Goal: Task Accomplishment & Management: Use online tool/utility

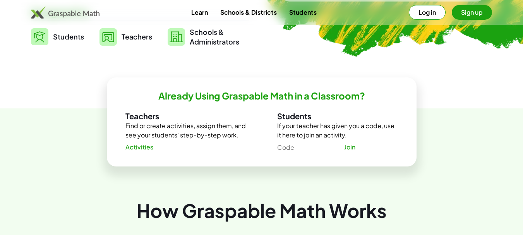
scroll to position [205, 0]
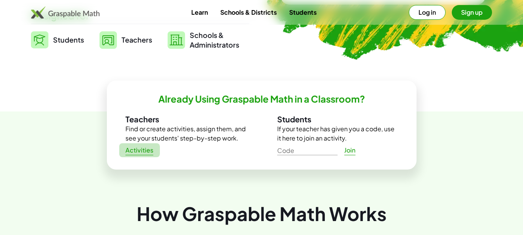
click at [149, 150] on span "Activities" at bounding box center [139, 150] width 28 height 8
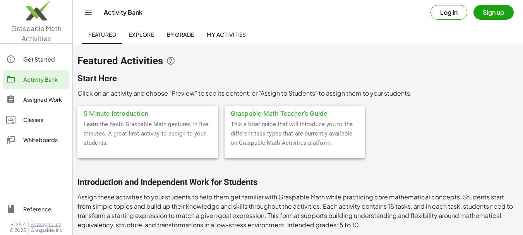
click at [480, 11] on button "Sign up" at bounding box center [493, 12] width 40 height 15
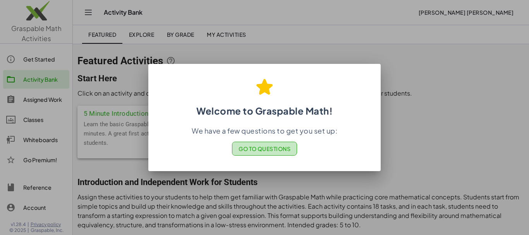
click at [270, 151] on span "Go to Questions" at bounding box center [264, 148] width 52 height 7
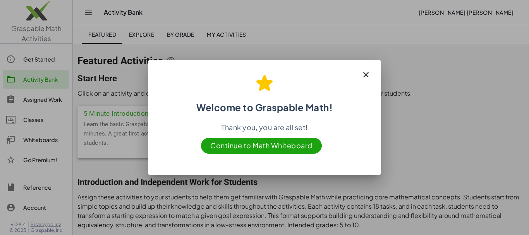
click at [236, 149] on span "Continue to Math Whiteboard" at bounding box center [261, 146] width 121 height 16
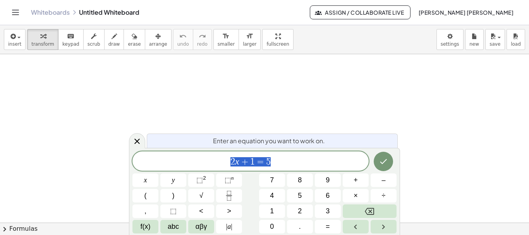
scroll to position [44, 0]
click at [384, 160] on icon "Done" at bounding box center [382, 161] width 9 height 9
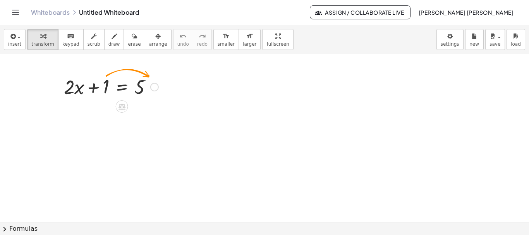
click at [156, 84] on div at bounding box center [154, 87] width 9 height 9
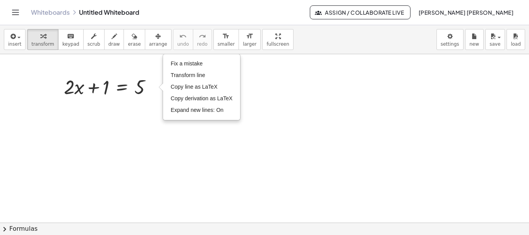
click at [116, 111] on div at bounding box center [264, 178] width 529 height 337
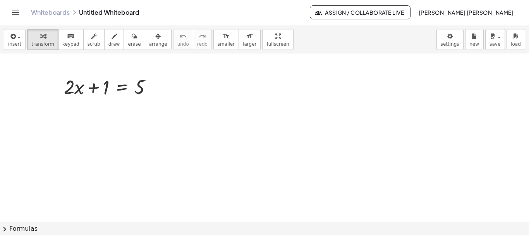
click at [86, 101] on div at bounding box center [264, 178] width 529 height 337
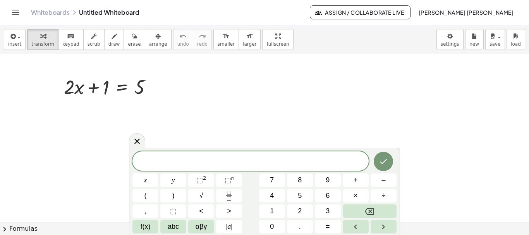
click at [96, 130] on div at bounding box center [264, 178] width 529 height 337
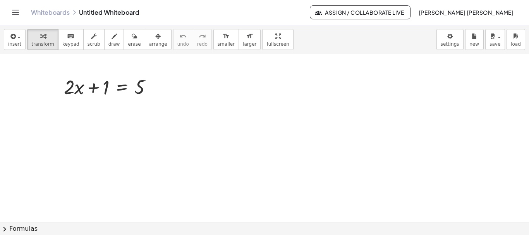
click at [322, 145] on div at bounding box center [264, 178] width 529 height 337
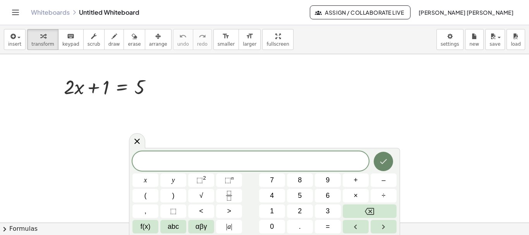
click at [382, 158] on icon "Done" at bounding box center [382, 161] width 9 height 9
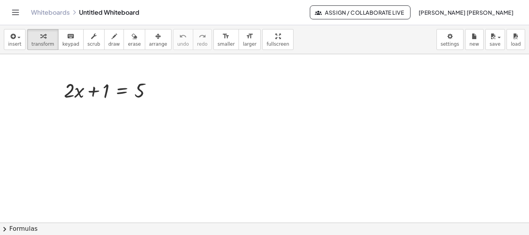
scroll to position [17, 0]
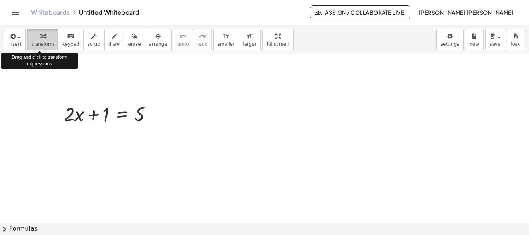
click at [38, 43] on span "transform" at bounding box center [42, 43] width 23 height 5
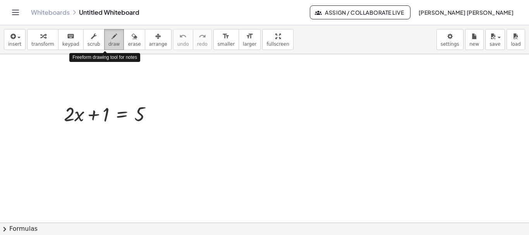
click at [112, 39] on button "draw" at bounding box center [114, 39] width 20 height 21
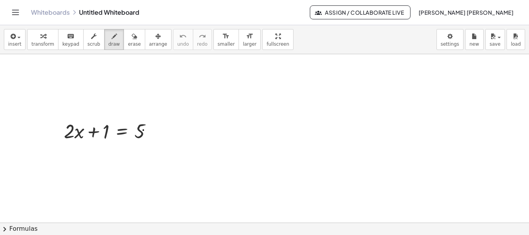
click at [143, 130] on div at bounding box center [264, 222] width 529 height 337
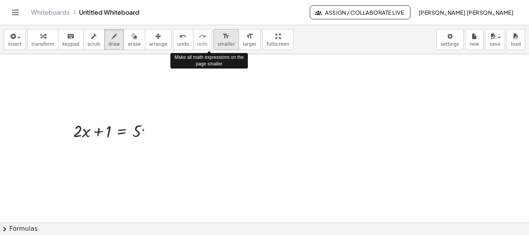
click at [222, 37] on icon "format_size" at bounding box center [225, 36] width 7 height 9
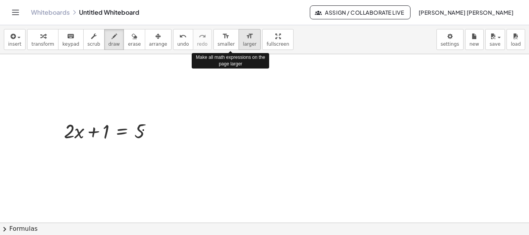
click at [243, 41] on span "larger" at bounding box center [250, 43] width 14 height 5
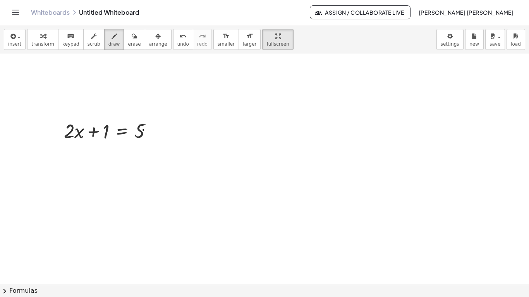
drag, startPoint x: 250, startPoint y: 43, endPoint x: 250, endPoint y: 89, distance: 46.8
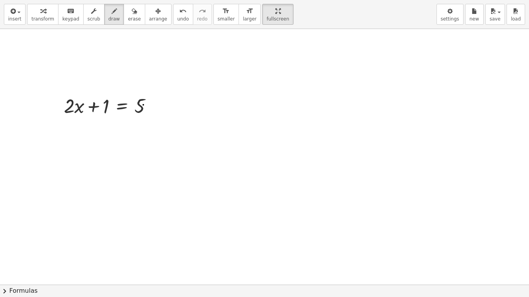
click at [250, 89] on div "insert select one: Math Expression Function Text Youtube Video Graphing Geometr…" at bounding box center [264, 148] width 529 height 297
click at [152, 120] on div at bounding box center [264, 285] width 529 height 512
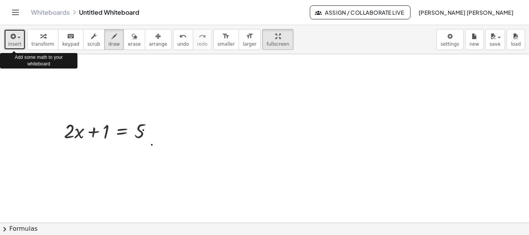
click at [17, 41] on button "insert" at bounding box center [15, 39] width 22 height 21
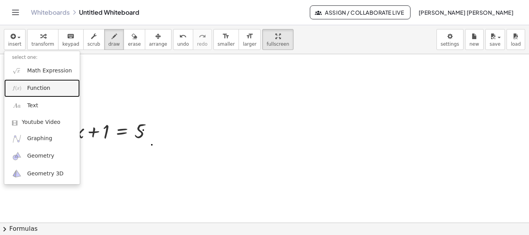
click at [44, 87] on span "Function" at bounding box center [38, 88] width 23 height 8
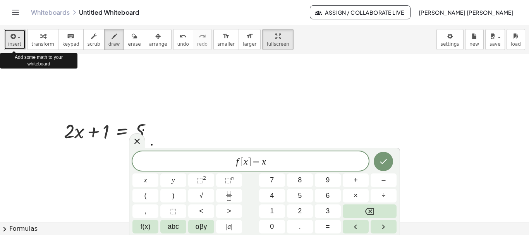
click at [10, 42] on span "insert" at bounding box center [14, 43] width 13 height 5
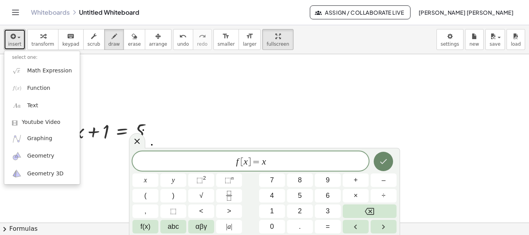
click at [385, 161] on icon "Done" at bounding box center [383, 161] width 7 height 5
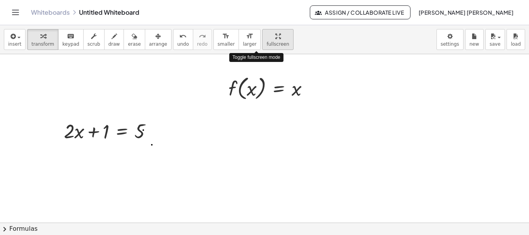
click at [275, 38] on icon "button" at bounding box center [277, 36] width 5 height 9
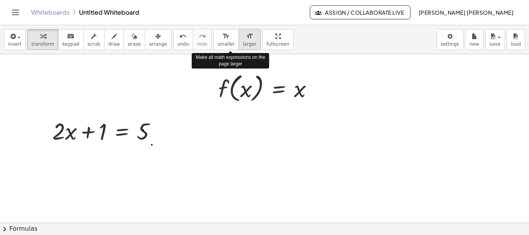
click at [246, 39] on icon "format_size" at bounding box center [249, 36] width 7 height 9
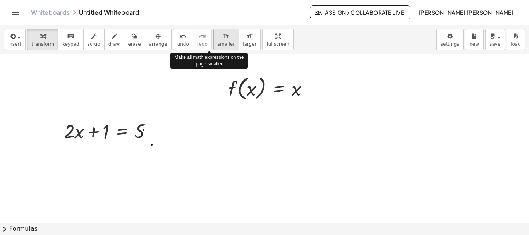
click at [218, 39] on div "format_size" at bounding box center [226, 35] width 17 height 9
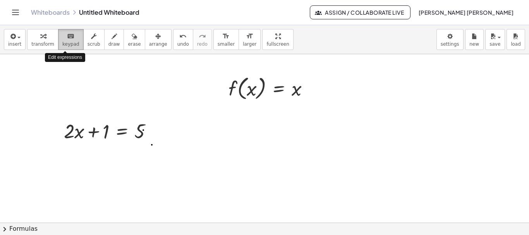
click at [67, 39] on icon "keyboard" at bounding box center [70, 36] width 7 height 9
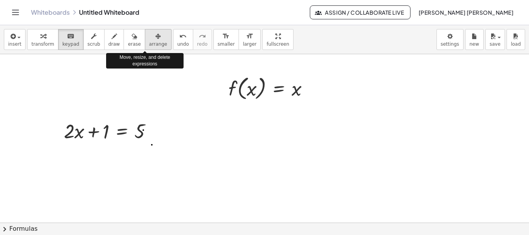
click at [155, 37] on icon "button" at bounding box center [157, 36] width 5 height 9
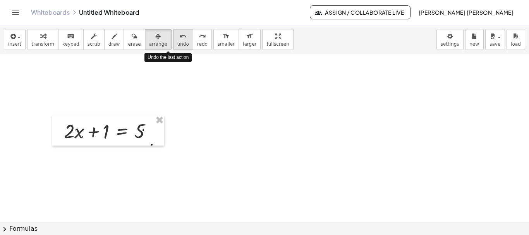
click at [177, 39] on div "undo" at bounding box center [183, 35] width 12 height 9
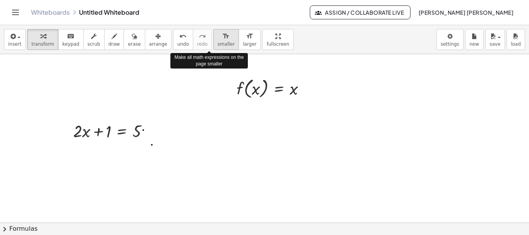
click at [222, 39] on icon "format_size" at bounding box center [225, 36] width 7 height 9
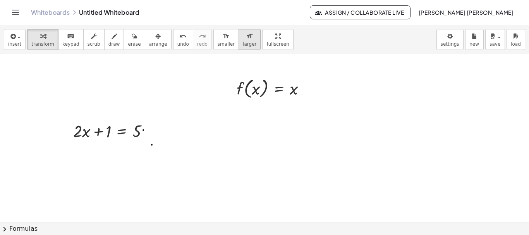
click at [246, 39] on icon "format_size" at bounding box center [249, 36] width 7 height 9
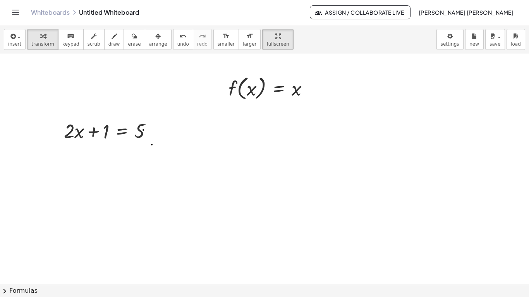
drag, startPoint x: 256, startPoint y: 39, endPoint x: 256, endPoint y: 86, distance: 46.8
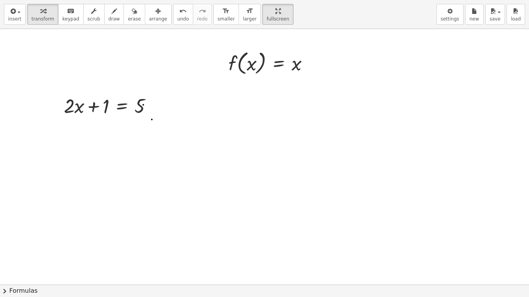
click at [256, 86] on div "insert select one: Math Expression Function Text Youtube Video Graphing Geometr…" at bounding box center [264, 148] width 529 height 297
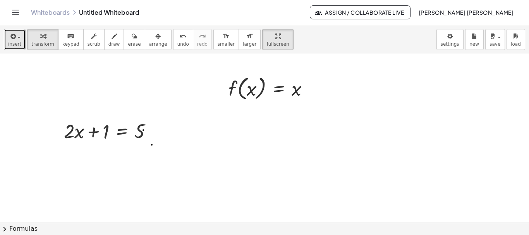
click at [19, 42] on span "insert" at bounding box center [14, 43] width 13 height 5
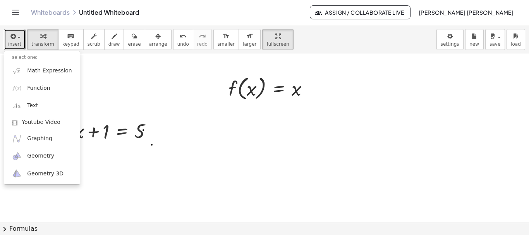
click at [96, 90] on div at bounding box center [264, 222] width 529 height 337
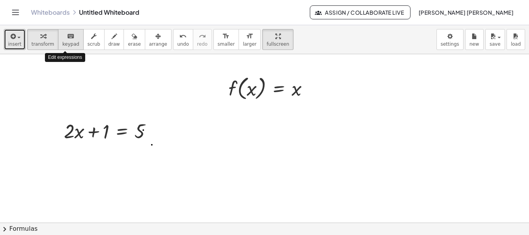
click at [72, 42] on span "keypad" at bounding box center [70, 43] width 17 height 5
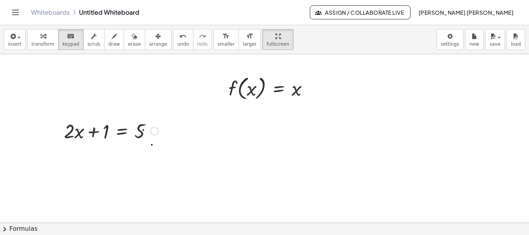
drag, startPoint x: 74, startPoint y: 128, endPoint x: 159, endPoint y: 123, distance: 84.5
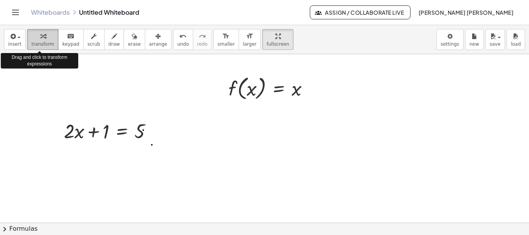
click at [46, 43] on span "transform" at bounding box center [42, 43] width 23 height 5
click at [18, 43] on span "insert" at bounding box center [14, 43] width 13 height 5
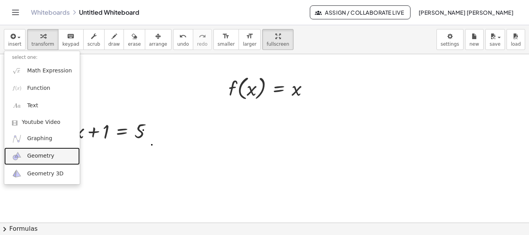
click at [41, 154] on span "Geometry" at bounding box center [40, 156] width 27 height 8
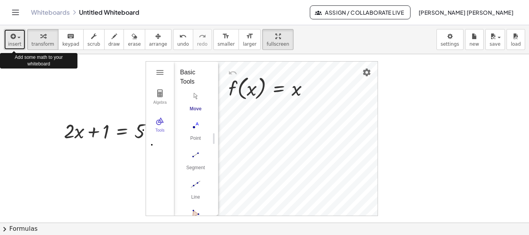
click at [17, 38] on span "button" at bounding box center [18, 38] width 3 height 2
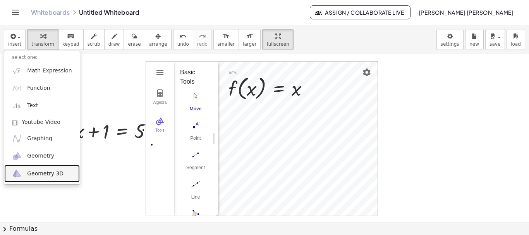
click at [34, 171] on span "Geometry 3D" at bounding box center [45, 174] width 36 height 8
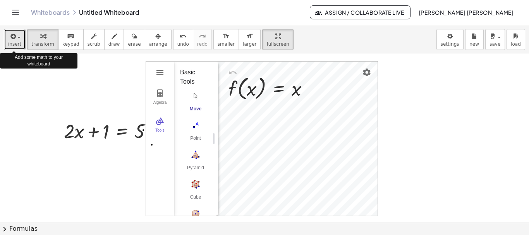
click at [15, 42] on span "insert" at bounding box center [14, 43] width 13 height 5
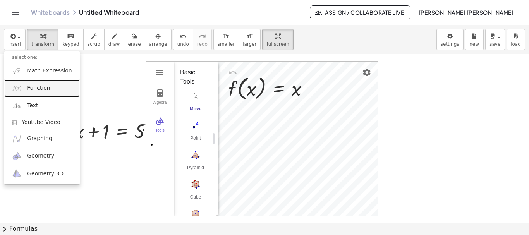
click at [39, 91] on span "Function" at bounding box center [38, 88] width 23 height 8
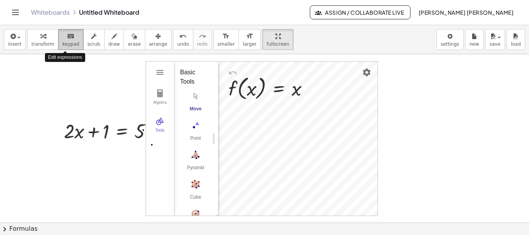
click at [74, 42] on button "keyboard keypad" at bounding box center [71, 39] width 26 height 21
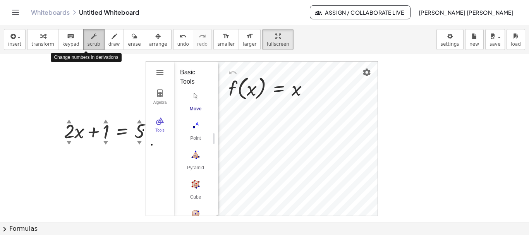
click at [87, 40] on div "button" at bounding box center [93, 35] width 13 height 9
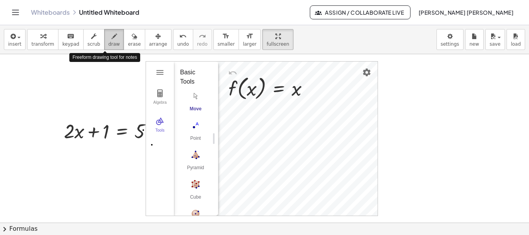
click at [108, 42] on span "draw" at bounding box center [114, 43] width 12 height 5
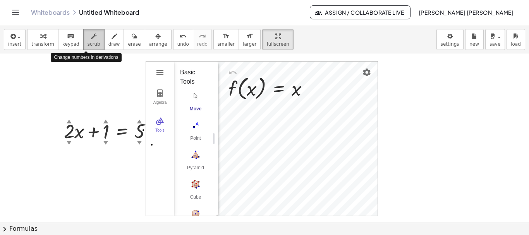
click at [87, 41] on span "scrub" at bounding box center [93, 43] width 13 height 5
click at [69, 143] on div "▼" at bounding box center [69, 142] width 5 height 7
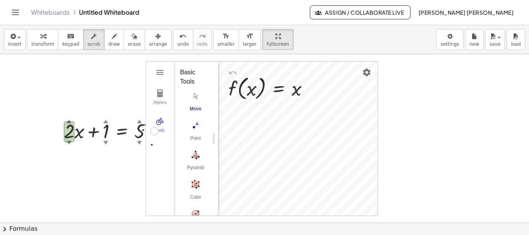
click at [106, 142] on div "▼" at bounding box center [105, 142] width 5 height 7
click at [138, 140] on div "▼" at bounding box center [139, 142] width 5 height 7
click at [162, 99] on button "Algebra" at bounding box center [160, 97] width 28 height 28
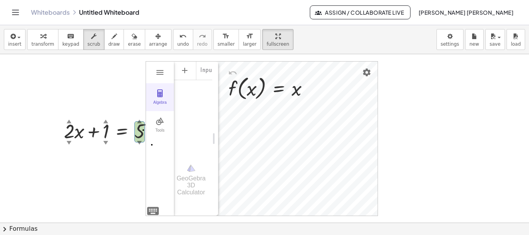
click at [157, 98] on button "Algebra" at bounding box center [160, 97] width 28 height 28
click at [301, 89] on div at bounding box center [271, 87] width 94 height 29
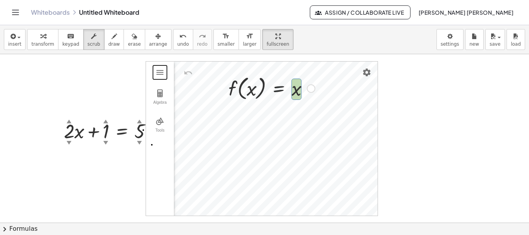
click at [274, 91] on div at bounding box center [271, 87] width 94 height 29
click at [67, 39] on icon "keyboard" at bounding box center [70, 36] width 7 height 9
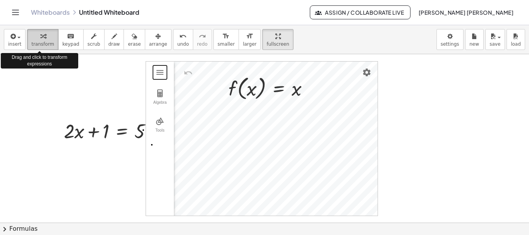
click at [45, 38] on div "button" at bounding box center [42, 35] width 23 height 9
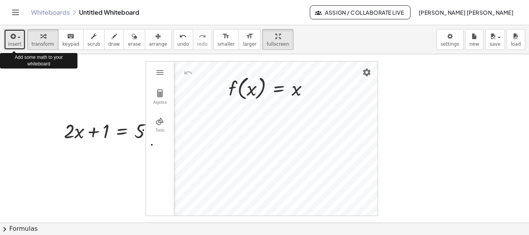
click at [17, 42] on span "insert" at bounding box center [14, 43] width 13 height 5
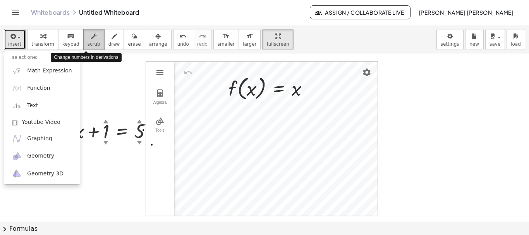
click at [87, 46] on span "scrub" at bounding box center [93, 43] width 13 height 5
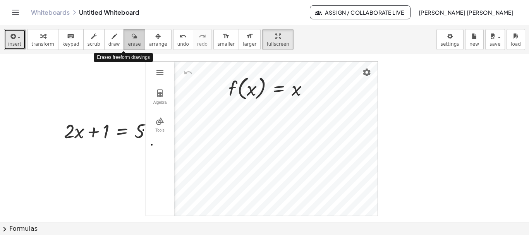
click at [128, 44] on span "erase" at bounding box center [134, 43] width 13 height 5
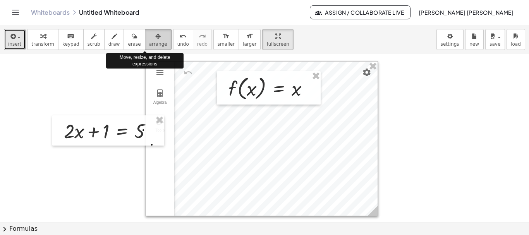
click at [149, 41] on span "arrange" at bounding box center [158, 43] width 18 height 5
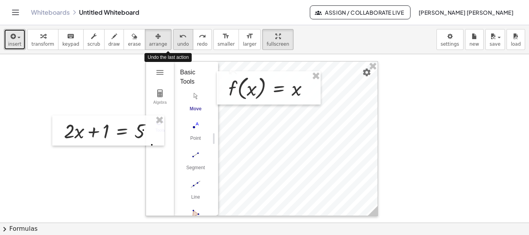
click at [175, 38] on button "undo undo" at bounding box center [183, 39] width 20 height 21
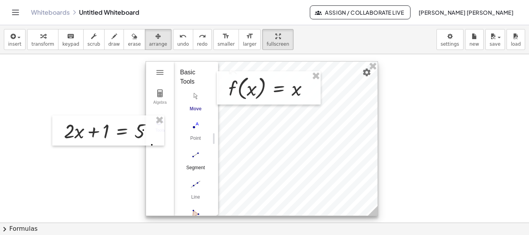
click at [195, 155] on img "Segment. Select two points or positions" at bounding box center [195, 155] width 31 height 12
click at [199, 202] on img "Move. Drag or select object" at bounding box center [198, 201] width 19 height 19
click at [161, 69] on img "Geometry" at bounding box center [159, 72] width 9 height 9
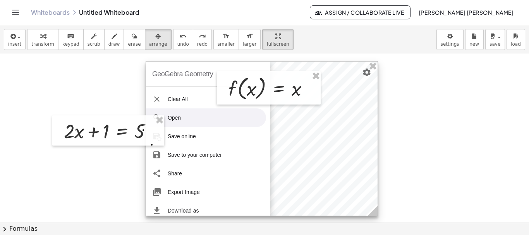
click at [184, 112] on li "Open" at bounding box center [206, 117] width 120 height 19
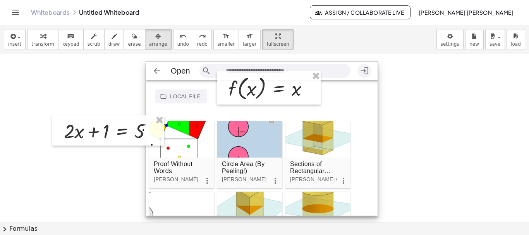
click at [363, 68] on img "Geometry" at bounding box center [364, 70] width 9 height 9
click at [154, 74] on img "Geometry" at bounding box center [156, 70] width 9 height 9
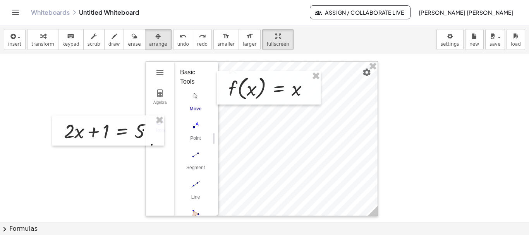
click at [450, 110] on div at bounding box center [264, 222] width 529 height 337
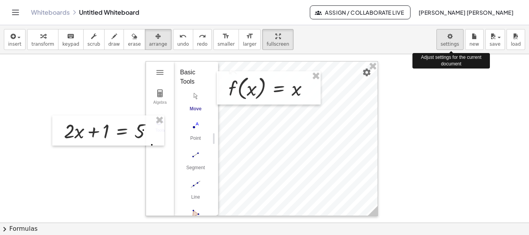
click at [451, 38] on body "Graspable Math Activities Get Started Activity Bank Assigned Work Classes White…" at bounding box center [264, 117] width 529 height 235
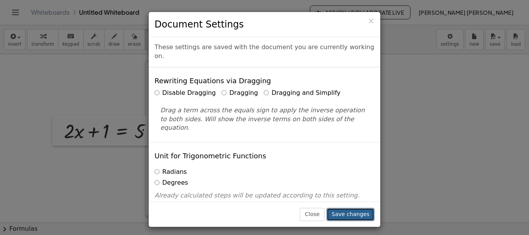
click at [347, 214] on button "Save changes" at bounding box center [350, 214] width 48 height 13
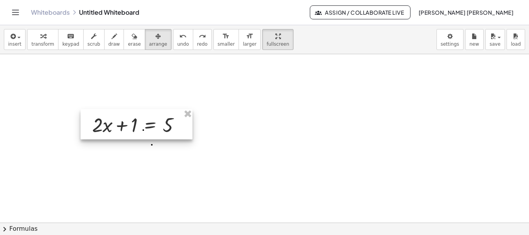
drag, startPoint x: 108, startPoint y: 135, endPoint x: 137, endPoint y: 129, distance: 28.9
click at [137, 129] on div at bounding box center [136, 124] width 112 height 30
click at [198, 97] on div at bounding box center [264, 222] width 529 height 337
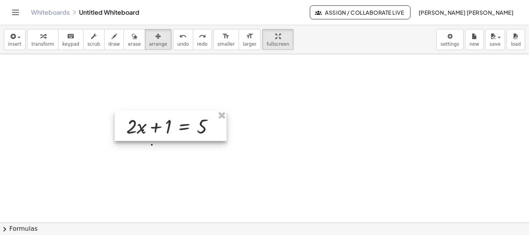
drag, startPoint x: 130, startPoint y: 131, endPoint x: 162, endPoint y: 127, distance: 32.4
click at [163, 128] on div at bounding box center [171, 126] width 112 height 30
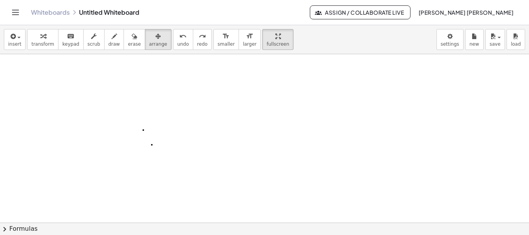
drag, startPoint x: 275, startPoint y: 6, endPoint x: 259, endPoint y: 104, distance: 98.9
click at [259, 104] on div at bounding box center [264, 222] width 529 height 337
click at [62, 14] on link "Whiteboards" at bounding box center [50, 13] width 39 height 8
click at [130, 11] on div "Whiteboards Untitled Whiteboard" at bounding box center [170, 13] width 279 height 8
click at [216, 109] on div at bounding box center [264, 222] width 529 height 337
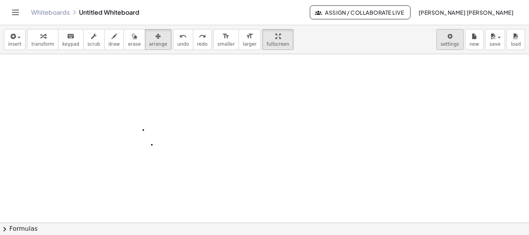
click at [449, 37] on body "Graspable Math Activities Get Started Activity Bank Assigned Work Classes White…" at bounding box center [264, 117] width 529 height 235
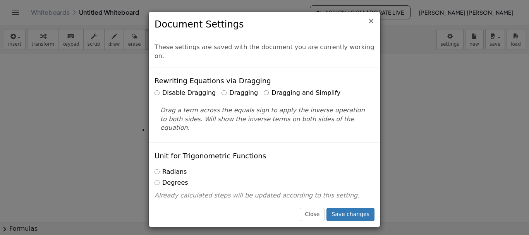
click at [371, 21] on span "×" at bounding box center [370, 20] width 7 height 9
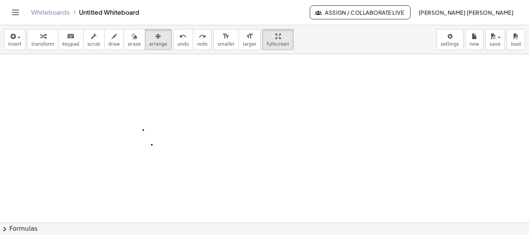
click at [197, 122] on div at bounding box center [264, 222] width 529 height 337
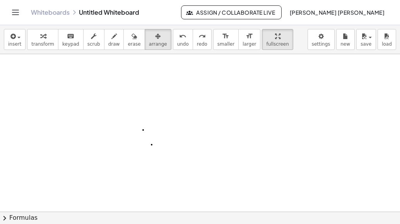
drag, startPoint x: 52, startPoint y: 13, endPoint x: 428, endPoint y: -34, distance: 379.4
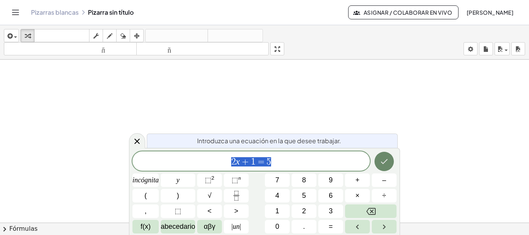
click at [385, 166] on icon "Hecho" at bounding box center [383, 161] width 9 height 9
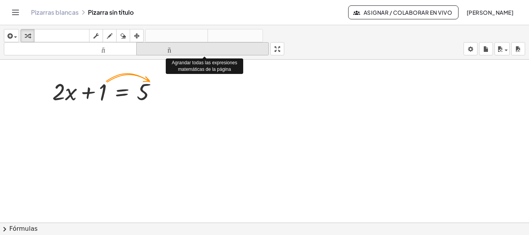
click at [180, 52] on font "tamaño_del_formato" at bounding box center [202, 48] width 129 height 7
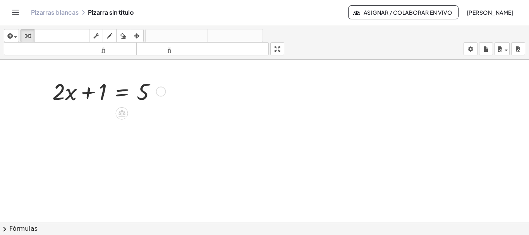
drag, startPoint x: 102, startPoint y: 95, endPoint x: 171, endPoint y: 72, distance: 73.6
click at [137, 78] on div at bounding box center [107, 90] width 118 height 31
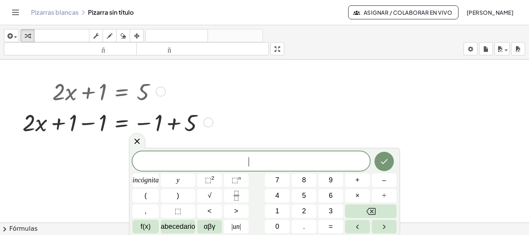
click at [33, 132] on div at bounding box center [116, 121] width 195 height 31
click at [136, 137] on icon at bounding box center [136, 140] width 9 height 9
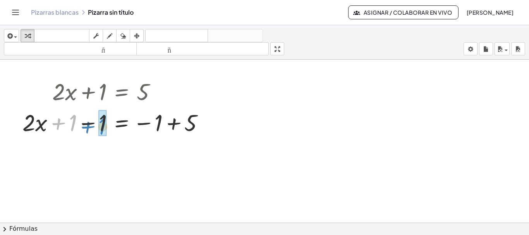
drag, startPoint x: 71, startPoint y: 130, endPoint x: 101, endPoint y: 134, distance: 30.1
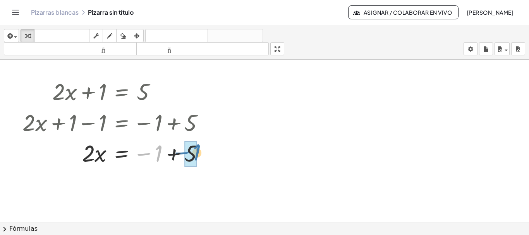
drag, startPoint x: 151, startPoint y: 150, endPoint x: 189, endPoint y: 149, distance: 38.3
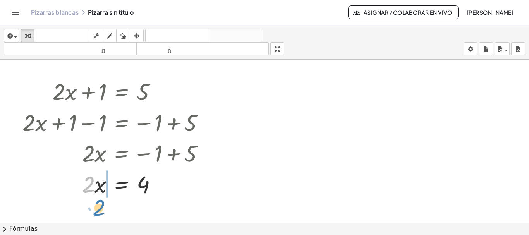
drag, startPoint x: 87, startPoint y: 189, endPoint x: 97, endPoint y: 213, distance: 25.8
drag, startPoint x: 101, startPoint y: 192, endPoint x: 146, endPoint y: 219, distance: 51.9
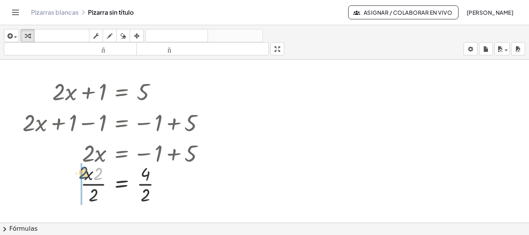
drag, startPoint x: 98, startPoint y: 179, endPoint x: 80, endPoint y: 183, distance: 17.5
drag, startPoint x: 76, startPoint y: 181, endPoint x: 99, endPoint y: 192, distance: 24.9
drag, startPoint x: 143, startPoint y: 198, endPoint x: 146, endPoint y: 175, distance: 22.6
drag, startPoint x: 90, startPoint y: 178, endPoint x: 99, endPoint y: 194, distance: 18.7
click at [99, 194] on div at bounding box center [116, 183] width 195 height 30
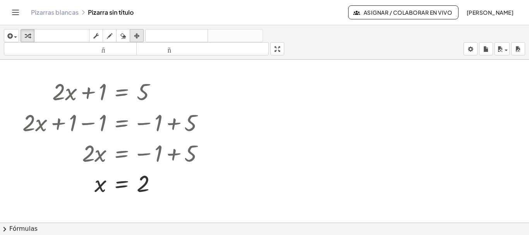
click at [138, 38] on icon "button" at bounding box center [136, 35] width 5 height 9
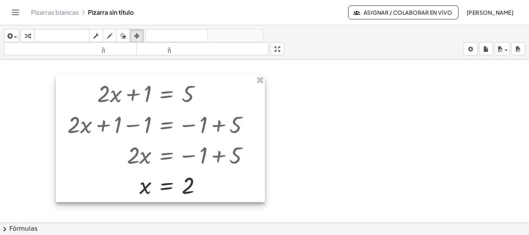
drag, startPoint x: 145, startPoint y: 86, endPoint x: 189, endPoint y: 92, distance: 45.0
click at [189, 92] on div at bounding box center [160, 138] width 209 height 127
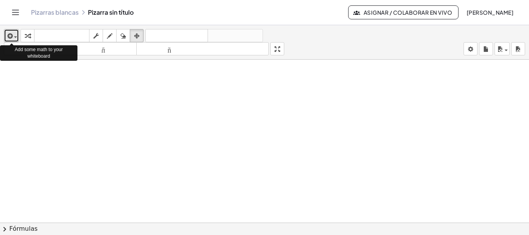
click at [13, 38] on span "button" at bounding box center [14, 36] width 2 height 5
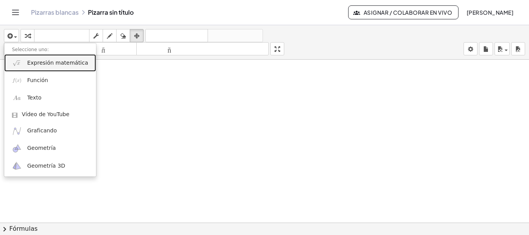
click at [21, 64] on img at bounding box center [17, 63] width 10 height 10
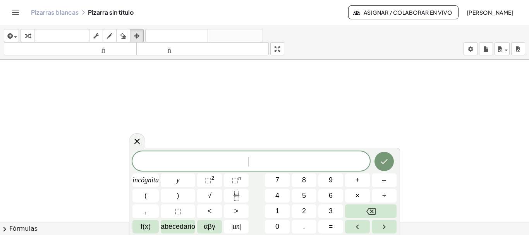
click at [163, 161] on span "​" at bounding box center [250, 161] width 237 height 11
click at [206, 181] on font "⬚" at bounding box center [208, 180] width 7 height 8
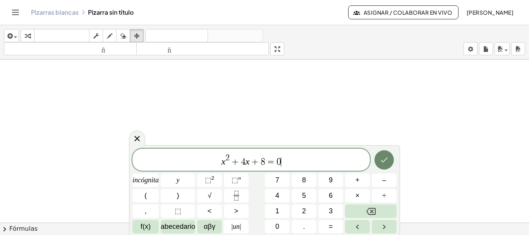
click at [381, 158] on icon "Hecho" at bounding box center [383, 159] width 9 height 9
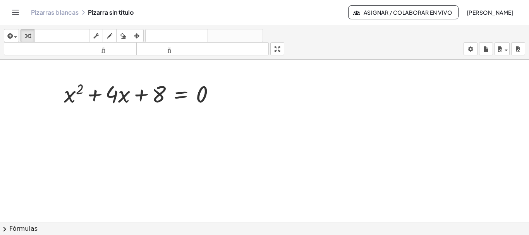
click at [5, 231] on span "chevron_right" at bounding box center [4, 228] width 9 height 9
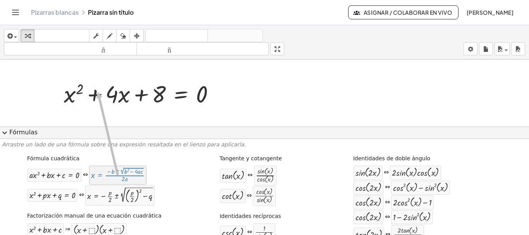
drag, startPoint x: 101, startPoint y: 178, endPoint x: 99, endPoint y: 92, distance: 85.9
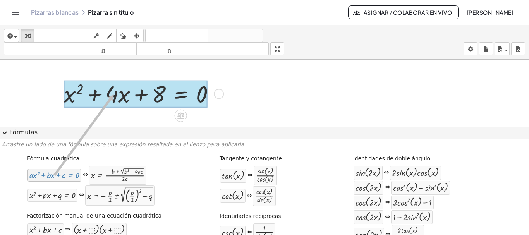
drag, startPoint x: 62, startPoint y: 177, endPoint x: 113, endPoint y: 94, distance: 97.5
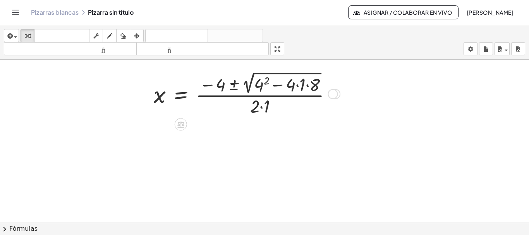
click at [264, 83] on div at bounding box center [245, 93] width 191 height 48
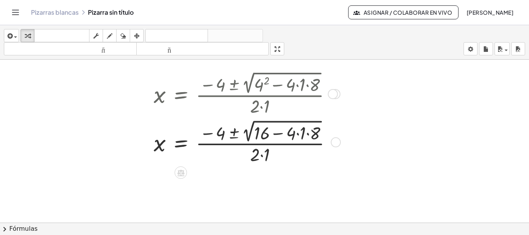
click at [297, 134] on div at bounding box center [246, 142] width 192 height 48
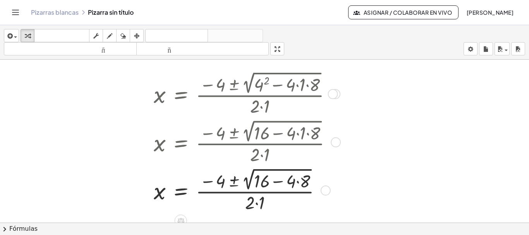
click at [298, 183] on div at bounding box center [246, 190] width 192 height 48
click at [277, 183] on div at bounding box center [246, 190] width 192 height 48
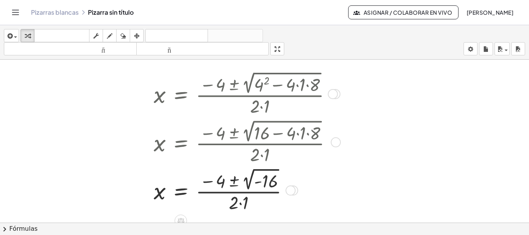
click at [240, 204] on div at bounding box center [246, 190] width 192 height 48
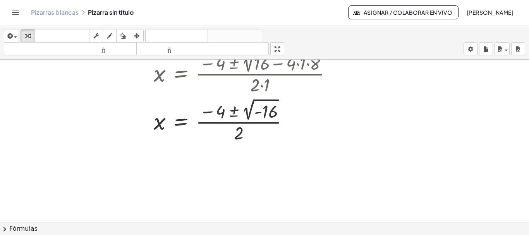
scroll to position [162, 0]
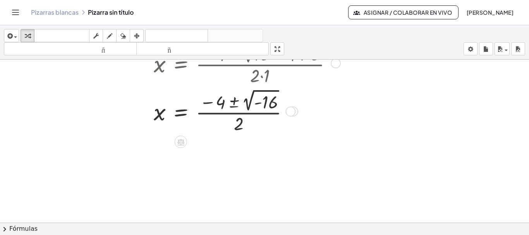
click at [249, 104] on div at bounding box center [246, 111] width 192 height 48
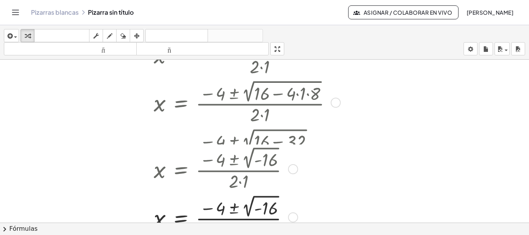
drag, startPoint x: 290, startPoint y: 111, endPoint x: 299, endPoint y: 224, distance: 113.8
click at [299, 224] on div "insertar Seleccione uno: Expresión matemática Función Texto Vídeo de YouTube Gr…" at bounding box center [264, 130] width 529 height 210
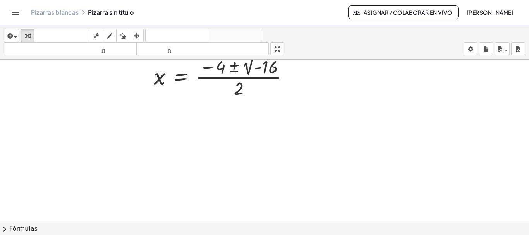
scroll to position [269, 0]
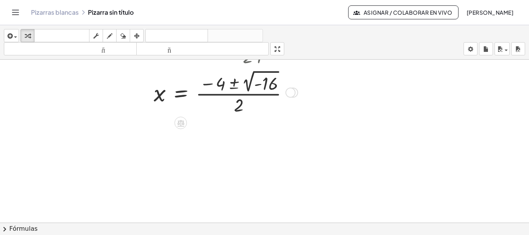
click at [232, 84] on div at bounding box center [200, 92] width 281 height 48
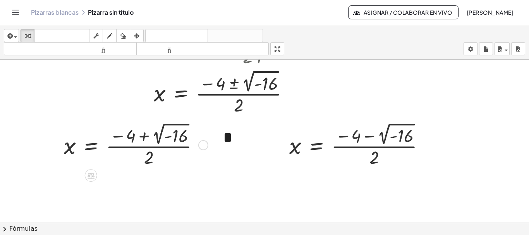
click at [159, 137] on div at bounding box center [134, 144] width 149 height 48
click at [144, 137] on div at bounding box center [134, 144] width 149 height 48
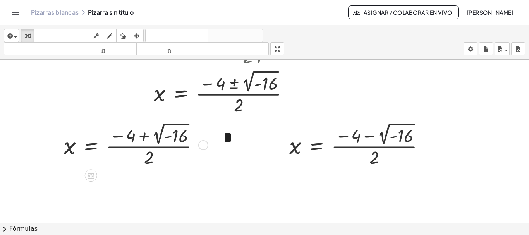
click at [176, 126] on div at bounding box center [134, 144] width 149 height 48
click at [383, 141] on div at bounding box center [359, 144] width 149 height 48
drag, startPoint x: 383, startPoint y: 141, endPoint x: 528, endPoint y: 137, distance: 145.6
click at [383, 141] on div at bounding box center [359, 144] width 149 height 48
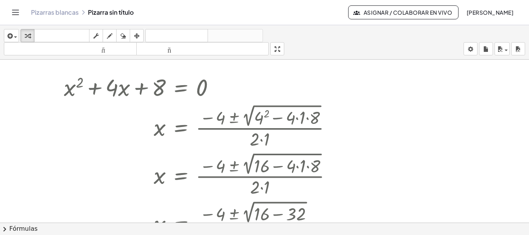
scroll to position [70, 0]
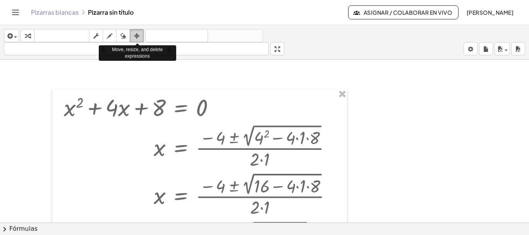
click at [137, 36] on icon "button" at bounding box center [136, 35] width 5 height 9
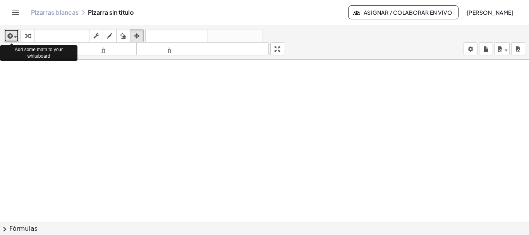
click at [15, 37] on span "button" at bounding box center [15, 37] width 3 height 2
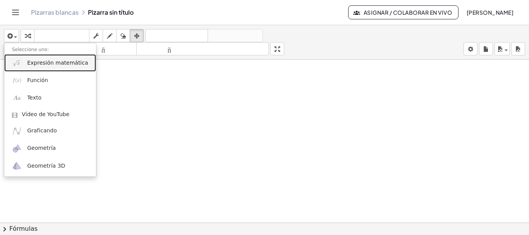
click at [33, 61] on font "Expresión matemática" at bounding box center [57, 63] width 61 height 6
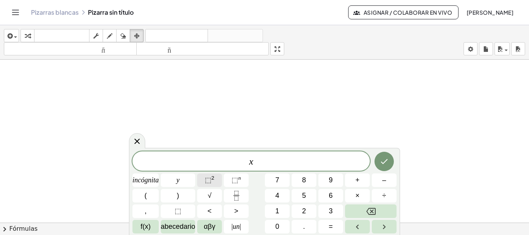
click at [213, 178] on font "2" at bounding box center [212, 178] width 3 height 6
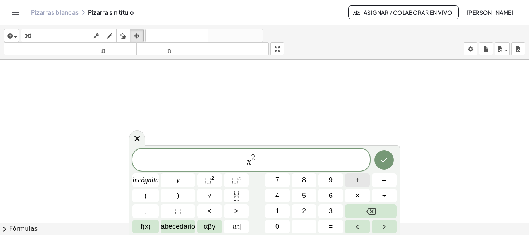
click at [360, 180] on button "+" at bounding box center [357, 180] width 25 height 14
click at [276, 193] on font "4" at bounding box center [277, 196] width 4 height 8
click at [377, 179] on button "–" at bounding box center [384, 180] width 25 height 14
click at [311, 182] on button "8" at bounding box center [303, 180] width 25 height 14
click at [283, 226] on button "0" at bounding box center [277, 227] width 25 height 14
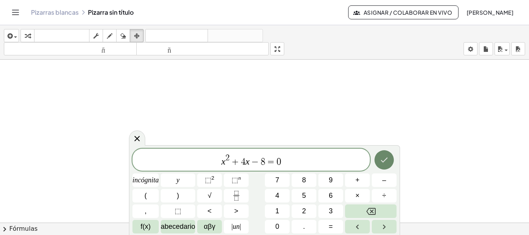
click at [384, 160] on icon "Hecho" at bounding box center [383, 159] width 9 height 9
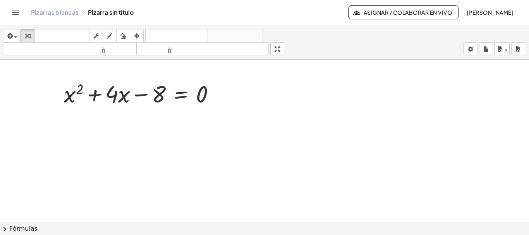
click at [2, 232] on span "chevron_right" at bounding box center [4, 228] width 9 height 9
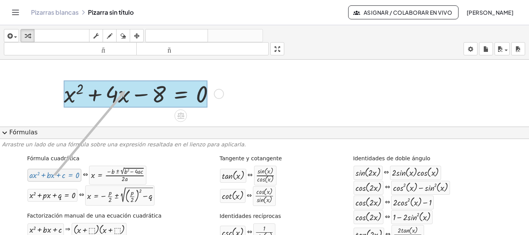
drag, startPoint x: 38, startPoint y: 176, endPoint x: 124, endPoint y: 98, distance: 116.2
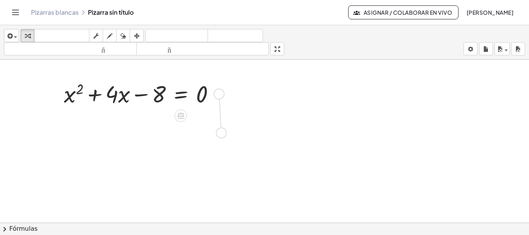
drag, startPoint x: 216, startPoint y: 96, endPoint x: 216, endPoint y: 139, distance: 43.0
click at [216, 139] on div "x = · ( − 4 + 2 √ ( - 16 ) ) · 2 - + * x = · ( − 4 − 2 √ ( - 16 ) ) · 2 + x 2 +…" at bounding box center [264, 234] width 529 height 489
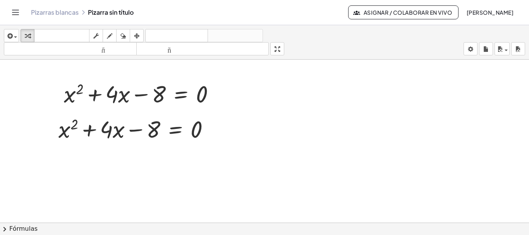
click at [7, 230] on span "chevron_right" at bounding box center [4, 228] width 9 height 9
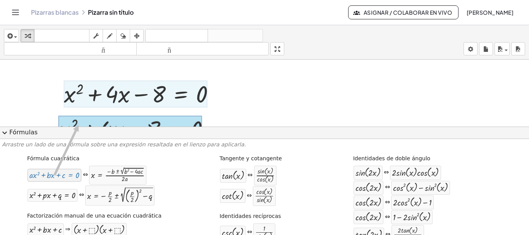
drag, startPoint x: 41, startPoint y: 175, endPoint x: 78, endPoint y: 125, distance: 62.6
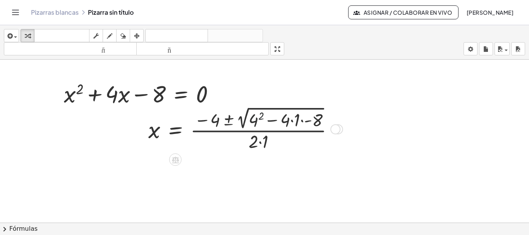
click at [260, 117] on div at bounding box center [243, 128] width 199 height 48
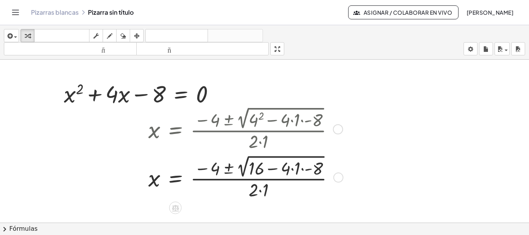
click at [291, 121] on div at bounding box center [244, 128] width 200 height 48
click at [291, 169] on div at bounding box center [244, 177] width 200 height 48
click at [291, 170] on div at bounding box center [243, 177] width 199 height 48
click at [283, 170] on div at bounding box center [243, 177] width 199 height 48
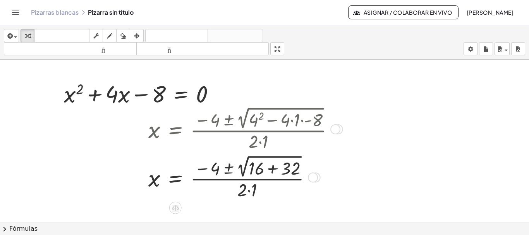
click at [247, 191] on div at bounding box center [243, 177] width 199 height 48
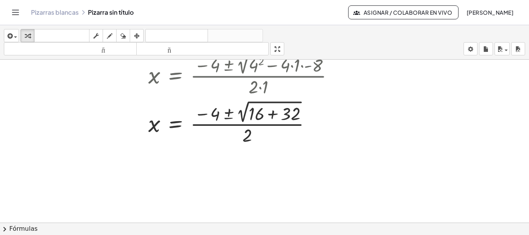
scroll to position [139, 0]
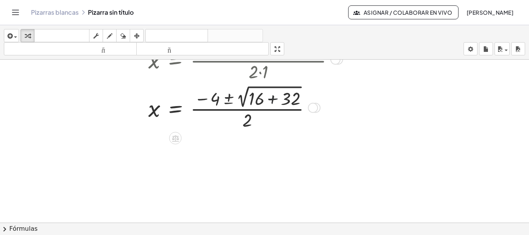
click at [272, 99] on div at bounding box center [243, 107] width 199 height 48
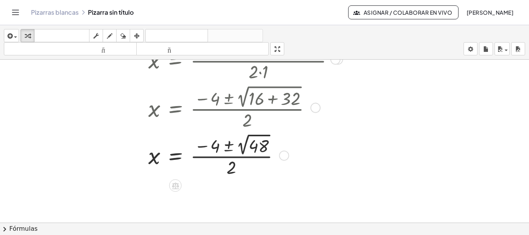
click at [229, 146] on div at bounding box center [243, 154] width 199 height 47
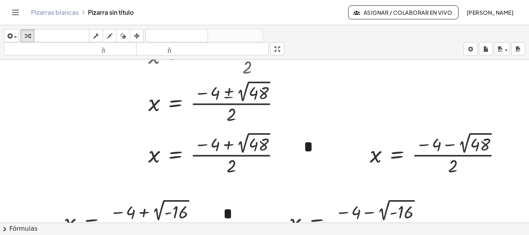
scroll to position [198, 0]
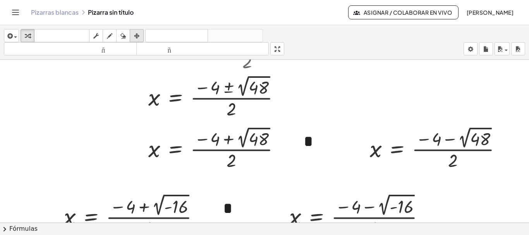
click at [133, 34] on div "button" at bounding box center [137, 35] width 10 height 9
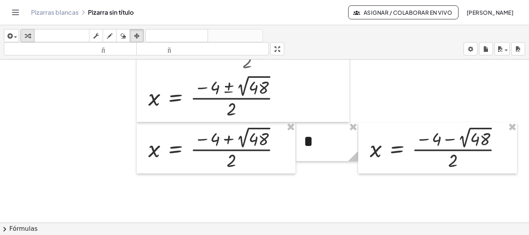
click at [27, 38] on icon "button" at bounding box center [27, 35] width 5 height 9
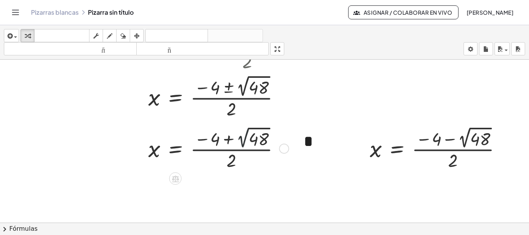
click at [246, 135] on div at bounding box center [217, 147] width 146 height 47
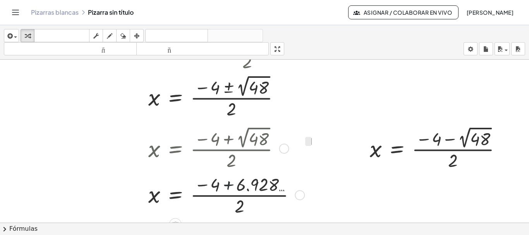
click at [226, 186] on div at bounding box center [224, 194] width 161 height 46
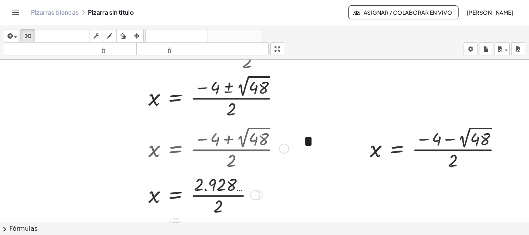
click at [219, 195] on div at bounding box center [217, 194] width 146 height 46
click at [468, 132] on div at bounding box center [439, 147] width 146 height 47
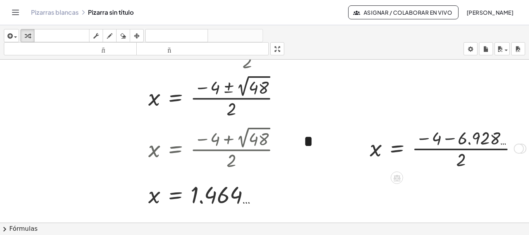
click at [452, 138] on div at bounding box center [446, 148] width 161 height 46
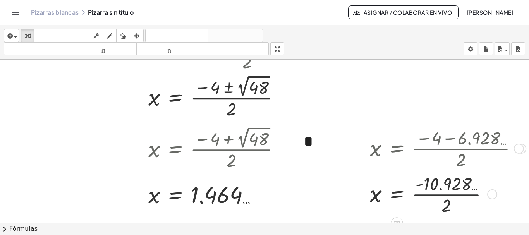
click at [439, 194] on div at bounding box center [446, 194] width 161 height 46
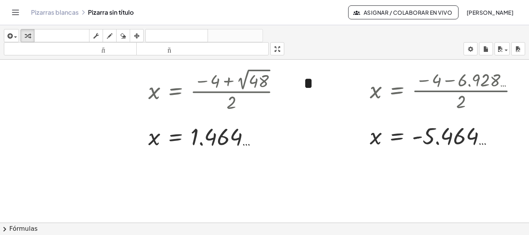
scroll to position [261, 0]
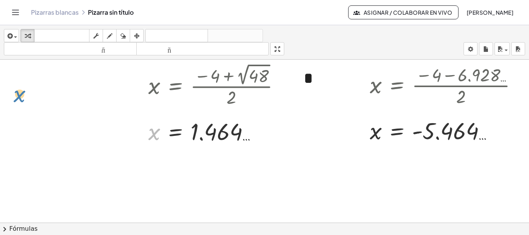
drag, startPoint x: 155, startPoint y: 140, endPoint x: 34, endPoint y: 112, distance: 124.4
click at [34, 112] on div "+ x 2 + · 4 · x − 8 = 0 + x 2 + · 4 · x − 8 = 0 x = · ( − 4 ± 2 √ ( + 4 2 − · 4…" at bounding box center [267, 43] width 534 height 489
click at [139, 34] on icon "button" at bounding box center [136, 35] width 5 height 9
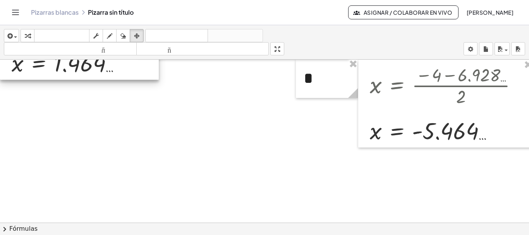
drag, startPoint x: 190, startPoint y: 134, endPoint x: 51, endPoint y: 66, distance: 155.3
click at [51, 66] on div at bounding box center [79, 35] width 159 height 89
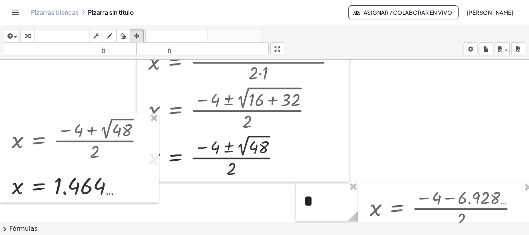
scroll to position [101, 0]
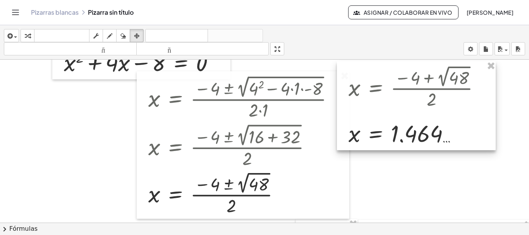
drag, startPoint x: 116, startPoint y: 197, endPoint x: 453, endPoint y: 108, distance: 348.4
click at [453, 108] on div at bounding box center [416, 105] width 159 height 89
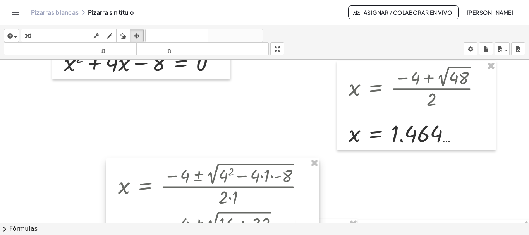
drag, startPoint x: 324, startPoint y: 151, endPoint x: 295, endPoint y: 238, distance: 91.7
click at [295, 235] on html "Actividades matemáticas fáciles de comprender Empezar Banco de actividades Trab…" at bounding box center [264, 117] width 529 height 235
click at [29, 39] on icon "button" at bounding box center [27, 35] width 5 height 9
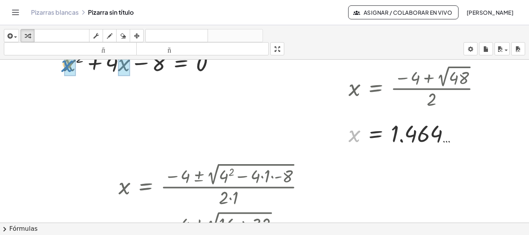
drag, startPoint x: 352, startPoint y: 138, endPoint x: 66, endPoint y: 67, distance: 294.7
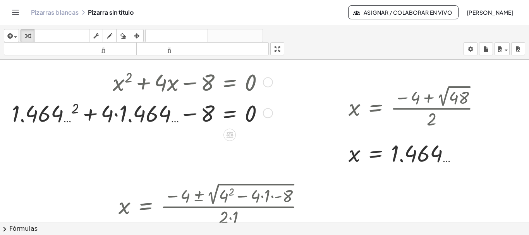
scroll to position [79, 0]
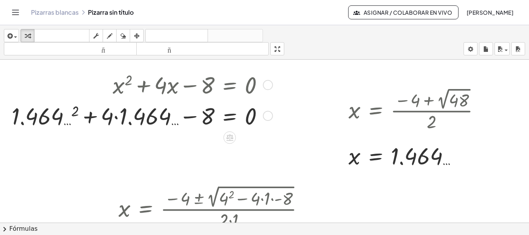
click at [74, 113] on div at bounding box center [141, 115] width 266 height 31
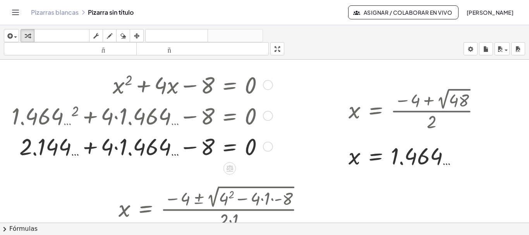
click at [91, 149] on div at bounding box center [141, 145] width 266 height 31
click at [89, 148] on div at bounding box center [141, 145] width 266 height 31
click at [116, 147] on div at bounding box center [141, 145] width 266 height 31
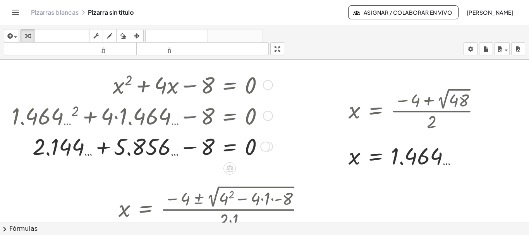
click at [101, 149] on div at bounding box center [141, 145] width 266 height 31
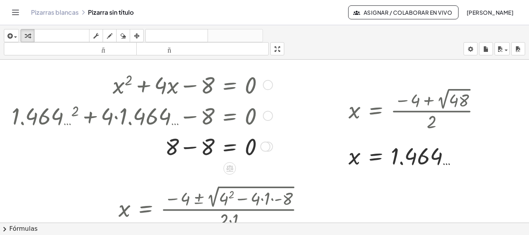
click at [193, 148] on div at bounding box center [141, 145] width 266 height 31
drag, startPoint x: 194, startPoint y: 143, endPoint x: 193, endPoint y: 136, distance: 7.0
click at [193, 136] on div at bounding box center [141, 146] width 266 height 30
click at [191, 125] on div at bounding box center [141, 115] width 266 height 31
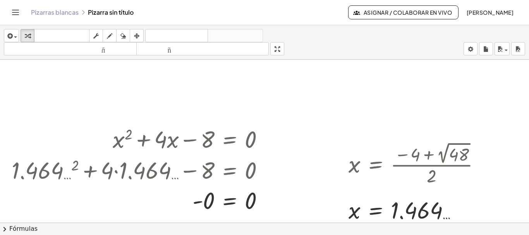
scroll to position [6, 0]
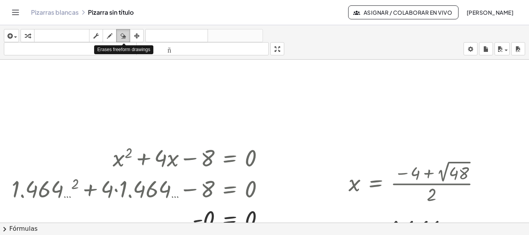
click at [122, 36] on icon "button" at bounding box center [122, 35] width 5 height 9
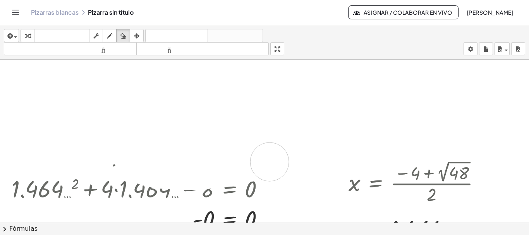
drag, startPoint x: 114, startPoint y: 138, endPoint x: 188, endPoint y: 134, distance: 74.5
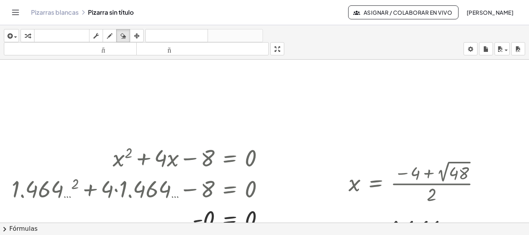
click at [6, 227] on span "chevron_right" at bounding box center [4, 228] width 9 height 9
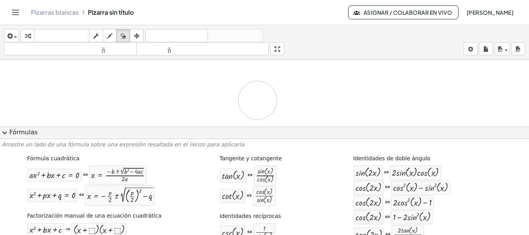
click at [7, 132] on span "expand_more" at bounding box center [4, 132] width 9 height 9
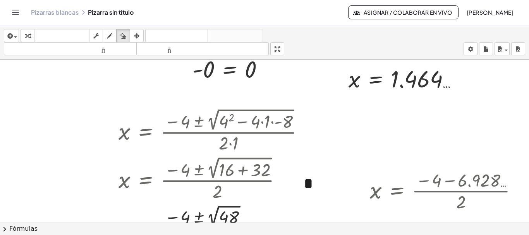
scroll to position [0, 0]
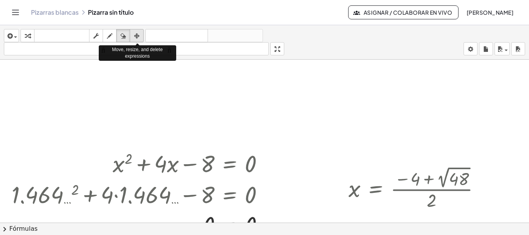
click at [136, 39] on icon "button" at bounding box center [136, 35] width 5 height 9
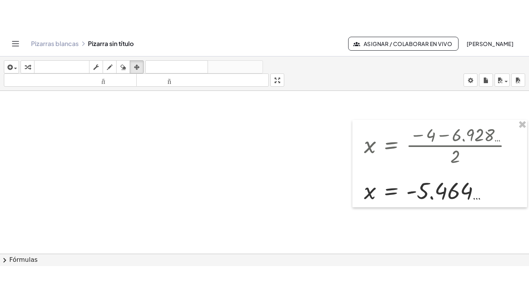
scroll to position [228, 12]
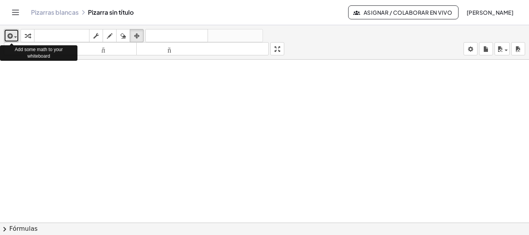
click at [12, 37] on icon "button" at bounding box center [9, 35] width 7 height 9
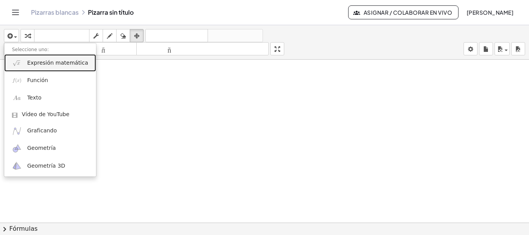
click at [43, 67] on link "Expresión matemática" at bounding box center [50, 62] width 92 height 17
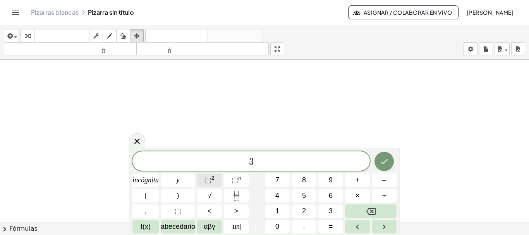
click at [214, 178] on font "2" at bounding box center [212, 178] width 3 height 6
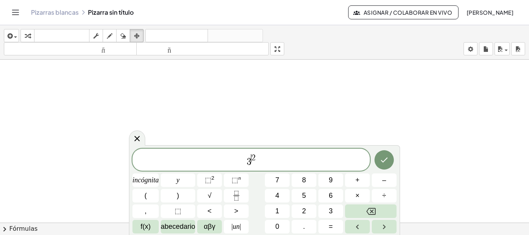
click at [253, 162] on span "​ 2" at bounding box center [253, 158] width 4 height 9
click at [251, 163] on span "3 ​ 2" at bounding box center [250, 160] width 237 height 14
click at [358, 184] on span "+" at bounding box center [357, 180] width 4 height 10
click at [258, 162] on span "3 x 2 ​" at bounding box center [250, 160] width 237 height 14
click at [357, 181] on font "+" at bounding box center [357, 180] width 4 height 8
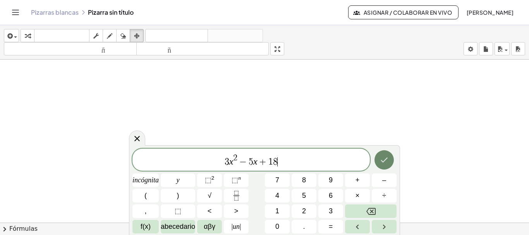
click at [386, 158] on icon "Hecho" at bounding box center [383, 159] width 9 height 9
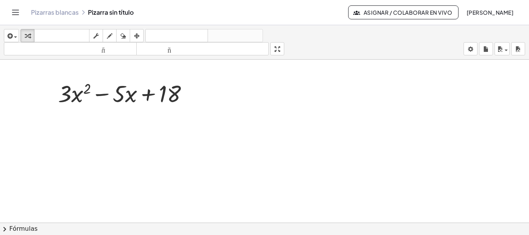
click at [7, 229] on span "chevron_right" at bounding box center [4, 228] width 9 height 9
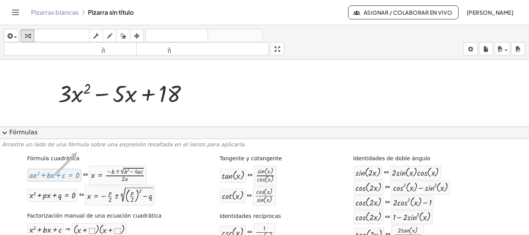
drag, startPoint x: 62, startPoint y: 178, endPoint x: 83, endPoint y: 144, distance: 40.3
drag, startPoint x: 69, startPoint y: 175, endPoint x: 109, endPoint y: 91, distance: 92.1
drag, startPoint x: 109, startPoint y: 91, endPoint x: 105, endPoint y: 91, distance: 3.9
click at [105, 91] on div at bounding box center [126, 92] width 144 height 31
click at [65, 176] on div at bounding box center [54, 175] width 50 height 9
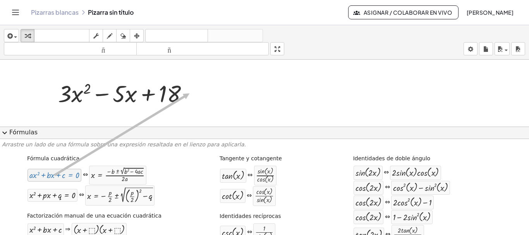
drag, startPoint x: 65, startPoint y: 176, endPoint x: 189, endPoint y: 93, distance: 149.2
drag, startPoint x: 189, startPoint y: 93, endPoint x: 109, endPoint y: 118, distance: 84.0
click at [113, 118] on div at bounding box center [119, 115] width 12 height 12
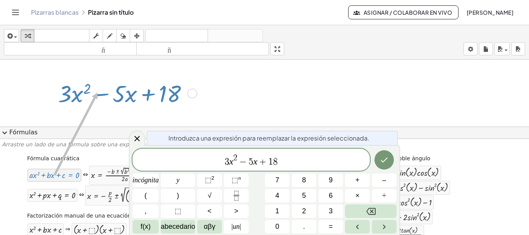
drag, startPoint x: 56, startPoint y: 178, endPoint x: 97, endPoint y: 92, distance: 94.7
drag, startPoint x: 97, startPoint y: 92, endPoint x: 55, endPoint y: 92, distance: 41.4
click at [55, 92] on div at bounding box center [126, 92] width 144 height 31
drag, startPoint x: 109, startPoint y: 182, endPoint x: 108, endPoint y: 92, distance: 89.8
click at [241, 75] on div at bounding box center [261, 75] width 534 height 489
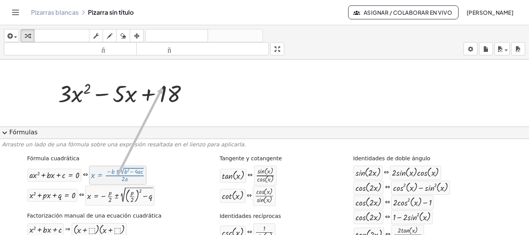
drag, startPoint x: 140, startPoint y: 177, endPoint x: 163, endPoint y: 87, distance: 92.3
drag, startPoint x: 163, startPoint y: 87, endPoint x: 115, endPoint y: 114, distance: 55.4
click at [116, 114] on icon at bounding box center [119, 115] width 6 height 6
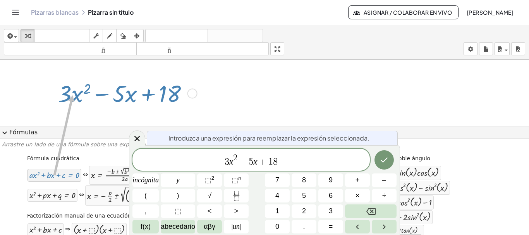
drag, startPoint x: 66, startPoint y: 177, endPoint x: 72, endPoint y: 95, distance: 81.9
click at [91, 89] on div at bounding box center [126, 92] width 144 height 31
drag, startPoint x: 62, startPoint y: 175, endPoint x: 72, endPoint y: 90, distance: 85.8
drag, startPoint x: 76, startPoint y: 178, endPoint x: 80, endPoint y: 89, distance: 89.5
drag, startPoint x: 106, startPoint y: 173, endPoint x: 107, endPoint y: 101, distance: 72.4
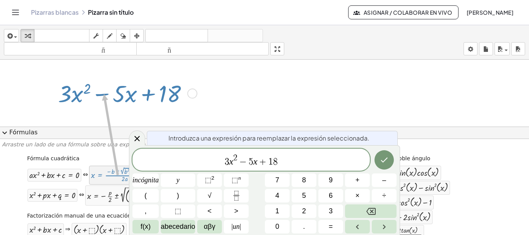
drag, startPoint x: 107, startPoint y: 175, endPoint x: 104, endPoint y: 94, distance: 80.5
drag, startPoint x: 104, startPoint y: 94, endPoint x: 68, endPoint y: 95, distance: 36.4
click at [68, 95] on div at bounding box center [126, 92] width 144 height 31
drag, startPoint x: 49, startPoint y: 174, endPoint x: 71, endPoint y: 94, distance: 83.5
click at [70, 94] on div at bounding box center [126, 92] width 144 height 31
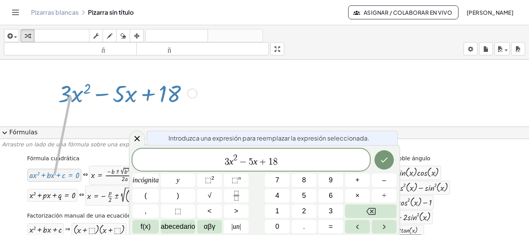
drag, startPoint x: 67, startPoint y: 178, endPoint x: 70, endPoint y: 94, distance: 84.0
click at [377, 159] on button "Hecho" at bounding box center [383, 159] width 19 height 19
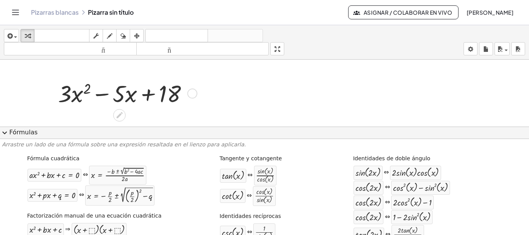
click at [406, 108] on div at bounding box center [261, 75] width 534 height 489
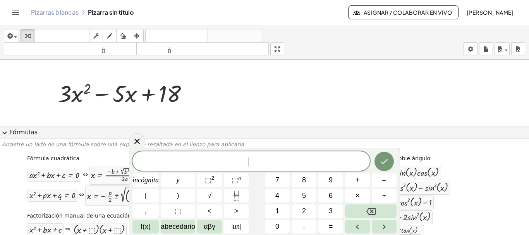
click at [386, 104] on div at bounding box center [261, 75] width 534 height 489
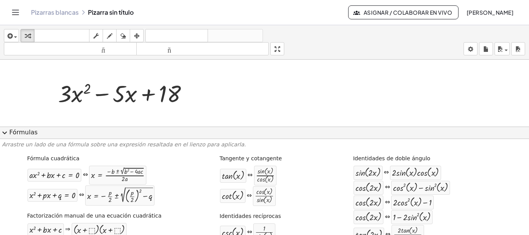
click at [386, 104] on div at bounding box center [261, 75] width 534 height 489
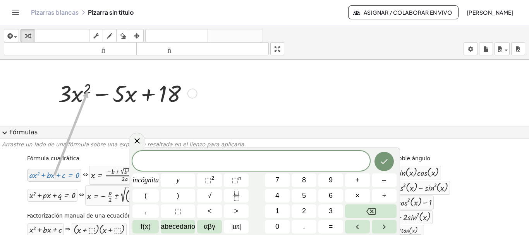
drag, startPoint x: 72, startPoint y: 179, endPoint x: 74, endPoint y: 89, distance: 90.2
click at [70, 98] on div at bounding box center [126, 92] width 144 height 31
drag, startPoint x: 73, startPoint y: 176, endPoint x: 142, endPoint y: 105, distance: 99.1
click at [161, 90] on div at bounding box center [126, 92] width 144 height 31
click at [12, 134] on font "Fórmulas" at bounding box center [23, 131] width 28 height 7
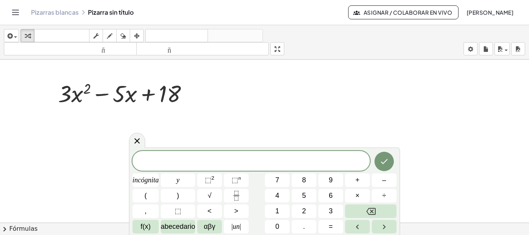
click at [61, 158] on div at bounding box center [261, 75] width 534 height 489
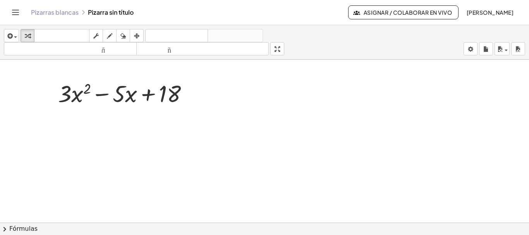
click at [3, 231] on span "chevron_right" at bounding box center [4, 228] width 9 height 9
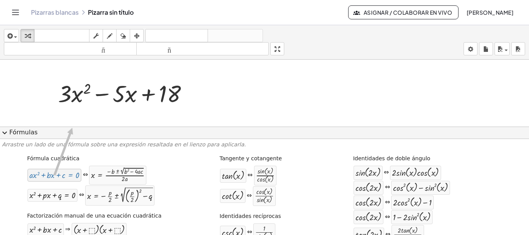
drag, startPoint x: 49, startPoint y: 175, endPoint x: 82, endPoint y: 116, distance: 66.9
drag, startPoint x: 51, startPoint y: 177, endPoint x: 89, endPoint y: 103, distance: 83.8
click at [115, 111] on icon at bounding box center [119, 115] width 8 height 8
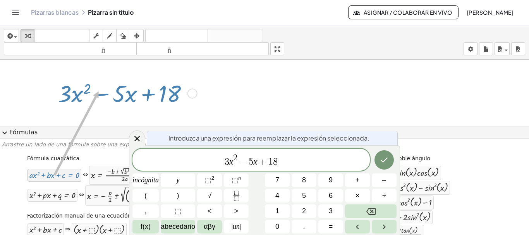
drag, startPoint x: 61, startPoint y: 180, endPoint x: 98, endPoint y: 91, distance: 96.2
click at [389, 103] on div at bounding box center [261, 75] width 534 height 489
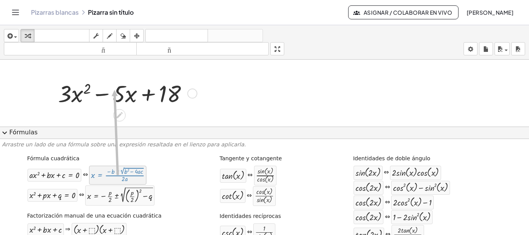
drag, startPoint x: 123, startPoint y: 171, endPoint x: 116, endPoint y: 90, distance: 81.2
drag, startPoint x: 57, startPoint y: 180, endPoint x: 114, endPoint y: 116, distance: 85.8
drag, startPoint x: 129, startPoint y: 182, endPoint x: 113, endPoint y: 91, distance: 91.9
drag, startPoint x: 69, startPoint y: 178, endPoint x: 64, endPoint y: 87, distance: 91.5
click at [321, 85] on div at bounding box center [261, 75] width 534 height 489
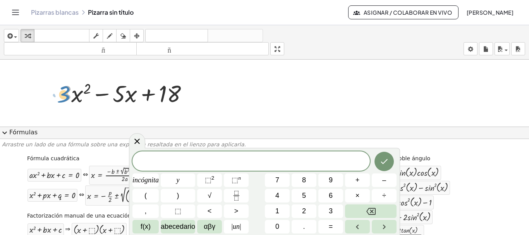
click at [54, 94] on div at bounding box center [126, 92] width 144 height 31
drag, startPoint x: 52, startPoint y: 175, endPoint x: 72, endPoint y: 92, distance: 85.1
drag, startPoint x: 64, startPoint y: 179, endPoint x: 109, endPoint y: 90, distance: 99.7
drag, startPoint x: 109, startPoint y: 90, endPoint x: 99, endPoint y: 97, distance: 12.0
click at [99, 97] on div at bounding box center [126, 92] width 144 height 31
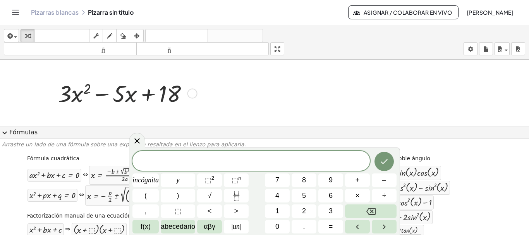
click at [122, 98] on div at bounding box center [126, 92] width 144 height 31
click at [70, 95] on div at bounding box center [126, 92] width 144 height 31
click at [166, 94] on div at bounding box center [126, 92] width 144 height 31
click at [346, 74] on div at bounding box center [261, 75] width 534 height 489
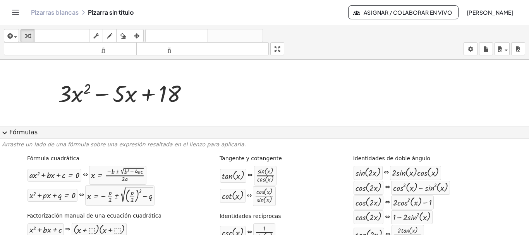
drag, startPoint x: 278, startPoint y: 50, endPoint x: 278, endPoint y: 96, distance: 46.8
click at [278, 96] on div "insertar Seleccione uno: Expresión matemática Función Texto Vídeo de YouTube Gr…" at bounding box center [264, 130] width 529 height 210
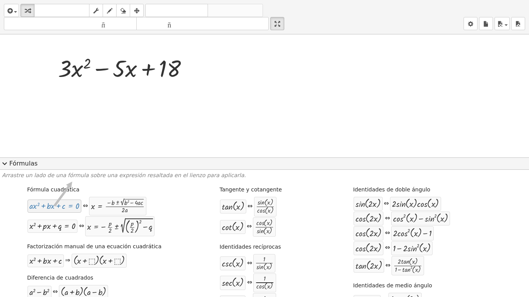
drag, startPoint x: 69, startPoint y: 209, endPoint x: 77, endPoint y: 142, distance: 67.9
click at [99, 67] on div at bounding box center [126, 67] width 144 height 31
drag, startPoint x: 62, startPoint y: 79, endPoint x: 125, endPoint y: 80, distance: 63.1
click at [123, 79] on div at bounding box center [126, 67] width 144 height 31
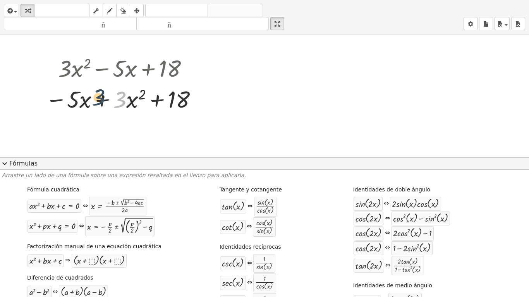
drag, startPoint x: 120, startPoint y: 103, endPoint x: 48, endPoint y: 101, distance: 71.3
click at [73, 99] on div at bounding box center [122, 98] width 162 height 31
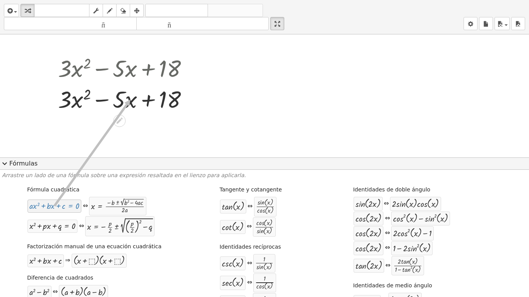
drag, startPoint x: 65, startPoint y: 209, endPoint x: 129, endPoint y: 100, distance: 126.3
click at [129, 100] on div at bounding box center [126, 98] width 144 height 31
drag, startPoint x: 49, startPoint y: 208, endPoint x: 175, endPoint y: 67, distance: 189.7
drag, startPoint x: 106, startPoint y: 204, endPoint x: 160, endPoint y: 64, distance: 149.8
drag, startPoint x: 54, startPoint y: 206, endPoint x: 159, endPoint y: 80, distance: 164.6
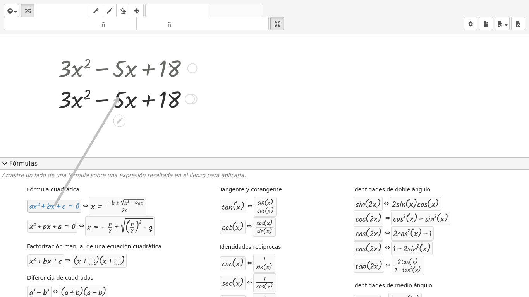
drag, startPoint x: 71, startPoint y: 206, endPoint x: 128, endPoint y: 85, distance: 133.5
drag, startPoint x: 30, startPoint y: 209, endPoint x: 101, endPoint y: 127, distance: 107.5
drag, startPoint x: 61, startPoint y: 208, endPoint x: 136, endPoint y: 82, distance: 146.8
drag, startPoint x: 58, startPoint y: 204, endPoint x: 117, endPoint y: 98, distance: 121.6
click at [116, 120] on icon at bounding box center [119, 121] width 6 height 6
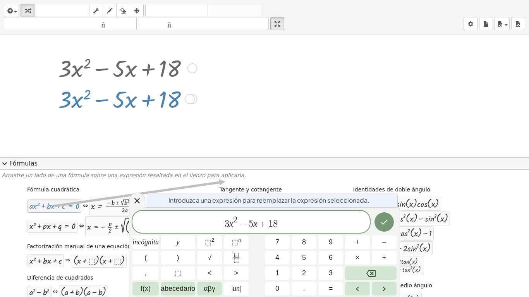
drag, startPoint x: 72, startPoint y: 206, endPoint x: 200, endPoint y: 134, distance: 147.1
click at [159, 84] on div at bounding box center [126, 98] width 144 height 31
click at [219, 46] on div at bounding box center [261, 50] width 534 height 489
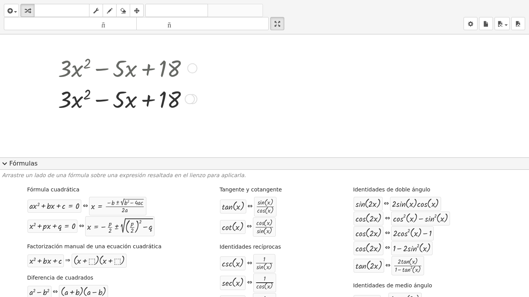
click at [4, 162] on span "expand_more" at bounding box center [4, 163] width 9 height 9
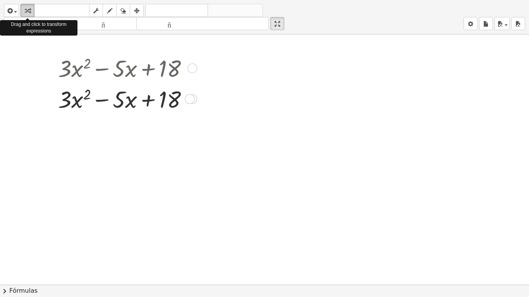
click at [24, 12] on div "button" at bounding box center [27, 10] width 10 height 9
click at [10, 12] on icon "button" at bounding box center [9, 10] width 7 height 9
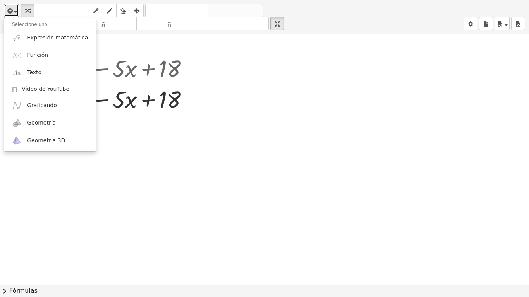
click at [135, 147] on div at bounding box center [261, 56] width 534 height 501
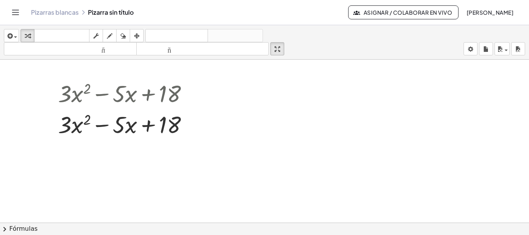
click at [7, 228] on span "chevron_right" at bounding box center [4, 228] width 9 height 9
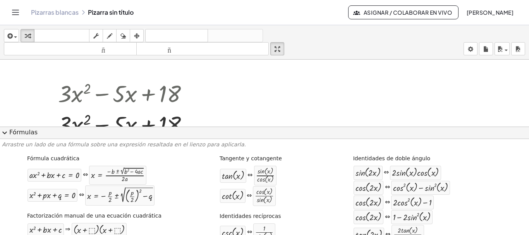
click at [203, 106] on div at bounding box center [261, 75] width 534 height 489
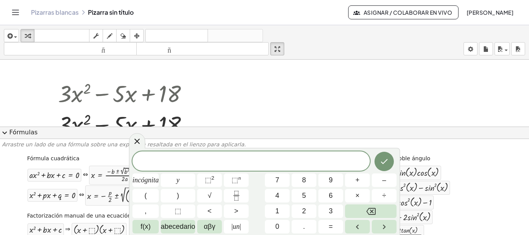
click at [206, 87] on div at bounding box center [261, 75] width 534 height 489
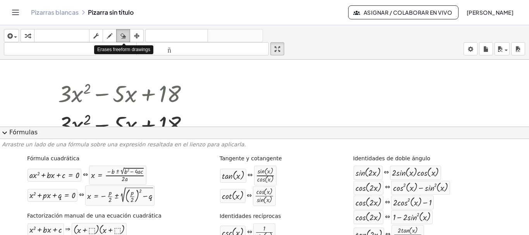
click at [123, 33] on icon "button" at bounding box center [122, 35] width 5 height 9
click at [38, 98] on div at bounding box center [261, 75] width 534 height 489
click at [257, 96] on div at bounding box center [261, 75] width 534 height 489
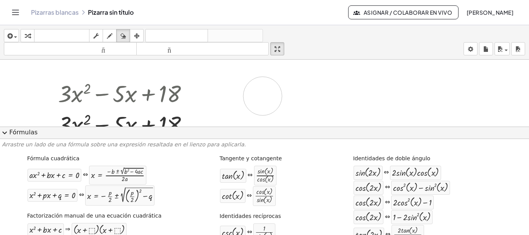
click at [257, 96] on div at bounding box center [261, 75] width 534 height 489
click at [280, 49] on icon "button" at bounding box center [276, 49] width 5 height 9
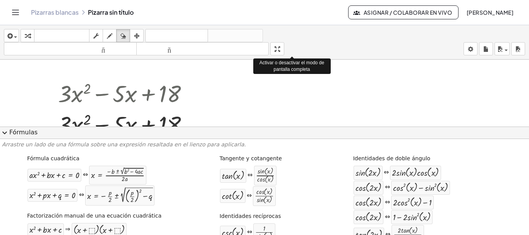
drag, startPoint x: 280, startPoint y: 49, endPoint x: 280, endPoint y: 96, distance: 46.8
click at [280, 96] on div "insertar Seleccione uno: Expresión matemática Función Texto Vídeo de YouTube Gr…" at bounding box center [264, 130] width 529 height 210
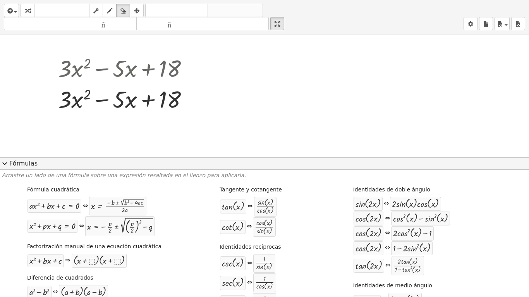
click at [159, 163] on button "expand_more Fórmulas" at bounding box center [264, 164] width 529 height 12
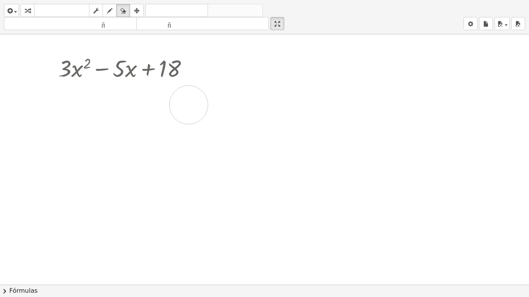
drag, startPoint x: 54, startPoint y: 96, endPoint x: 183, endPoint y: 105, distance: 129.2
click at [183, 105] on div at bounding box center [261, 56] width 534 height 501
drag, startPoint x: 60, startPoint y: 96, endPoint x: 160, endPoint y: 101, distance: 100.0
click at [160, 101] on div at bounding box center [261, 56] width 534 height 501
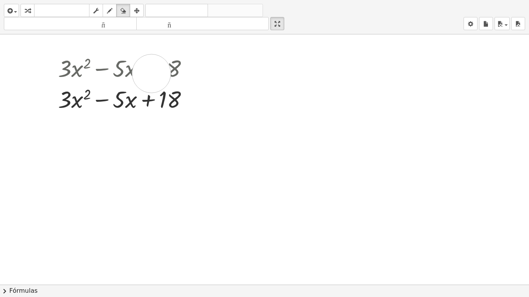
click at [146, 74] on div at bounding box center [261, 56] width 534 height 501
click at [124, 10] on icon "button" at bounding box center [122, 10] width 5 height 9
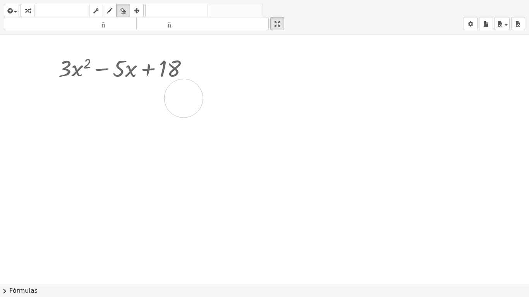
drag, startPoint x: 62, startPoint y: 95, endPoint x: 178, endPoint y: 99, distance: 115.8
click at [178, 99] on div at bounding box center [261, 56] width 534 height 501
drag, startPoint x: 166, startPoint y: 102, endPoint x: 49, endPoint y: 110, distance: 117.5
click at [49, 110] on div at bounding box center [261, 56] width 534 height 501
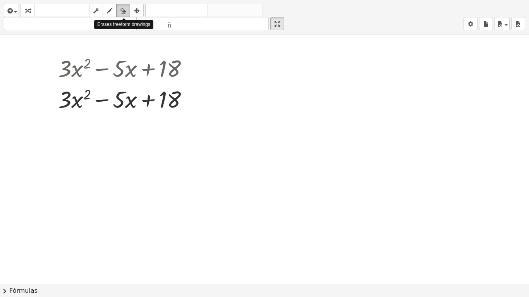
click at [124, 13] on icon "button" at bounding box center [122, 10] width 5 height 9
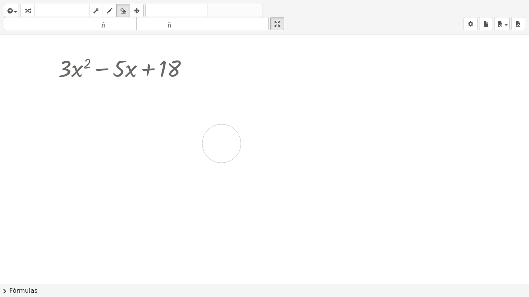
drag, startPoint x: 68, startPoint y: 99, endPoint x: 218, endPoint y: 147, distance: 157.9
click at [218, 147] on div at bounding box center [261, 56] width 534 height 501
click at [167, 108] on div at bounding box center [261, 56] width 534 height 501
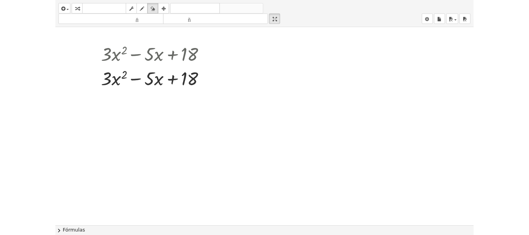
scroll to position [228, 0]
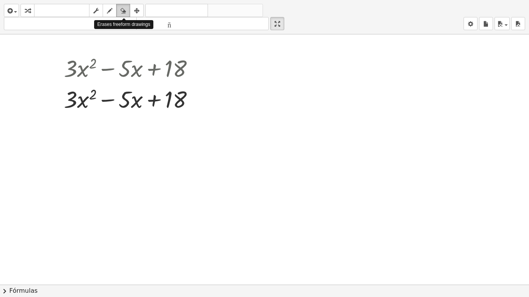
click at [123, 13] on icon "button" at bounding box center [122, 10] width 5 height 9
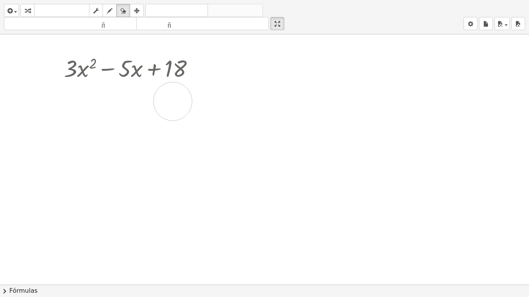
drag, startPoint x: 71, startPoint y: 103, endPoint x: 173, endPoint y: 101, distance: 101.8
click at [173, 101] on div at bounding box center [267, 56] width 534 height 501
drag, startPoint x: 173, startPoint y: 101, endPoint x: 63, endPoint y: 111, distance: 109.6
click at [63, 111] on div at bounding box center [267, 56] width 534 height 501
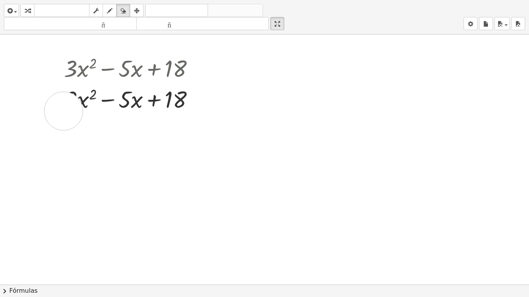
click at [63, 111] on div at bounding box center [267, 56] width 534 height 501
click at [94, 92] on div at bounding box center [267, 56] width 534 height 501
click at [120, 8] on div "button" at bounding box center [123, 10] width 10 height 9
drag, startPoint x: 77, startPoint y: 103, endPoint x: 295, endPoint y: 103, distance: 218.3
click at [293, 102] on div at bounding box center [267, 56] width 534 height 501
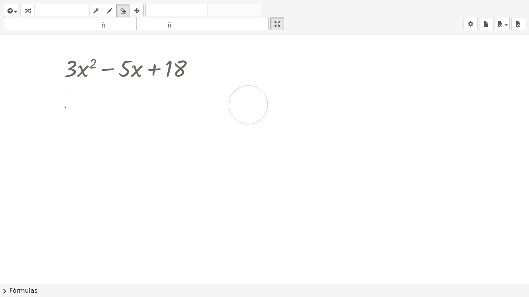
drag, startPoint x: 85, startPoint y: 103, endPoint x: 248, endPoint y: 104, distance: 163.3
click at [248, 104] on div at bounding box center [267, 56] width 534 height 501
drag, startPoint x: 184, startPoint y: 106, endPoint x: 38, endPoint y: 99, distance: 146.0
click at [38, 99] on div at bounding box center [267, 56] width 534 height 501
click at [116, 101] on div at bounding box center [267, 56] width 534 height 501
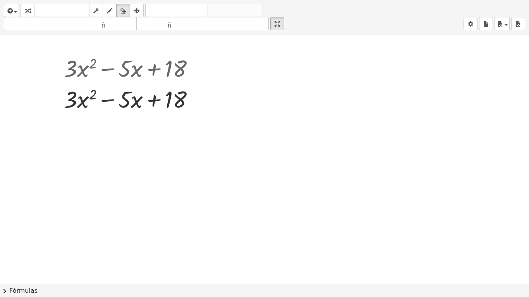
click at [0, 235] on button "chevron_right Fórmulas" at bounding box center [264, 291] width 529 height 12
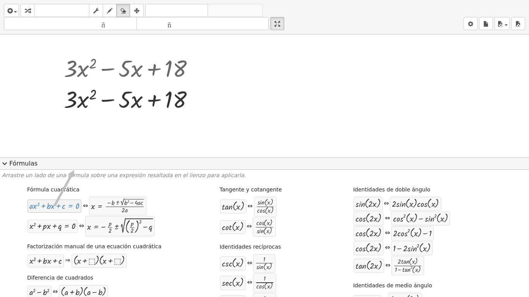
drag, startPoint x: 59, startPoint y: 205, endPoint x: 112, endPoint y: 105, distance: 112.9
drag, startPoint x: 57, startPoint y: 208, endPoint x: 75, endPoint y: 98, distance: 111.0
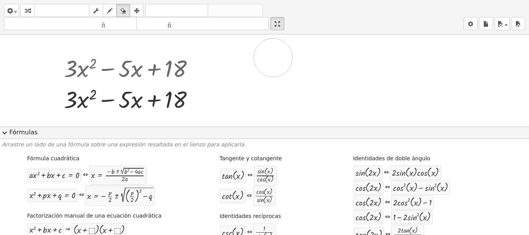
click at [273, 83] on div at bounding box center [267, 50] width 534 height 489
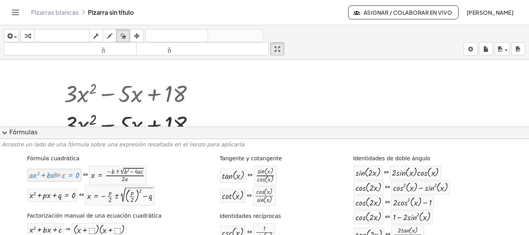
click at [75, 173] on div at bounding box center [54, 175] width 50 height 9
drag, startPoint x: 75, startPoint y: 173, endPoint x: 120, endPoint y: 92, distance: 93.6
drag, startPoint x: 53, startPoint y: 180, endPoint x: 106, endPoint y: 96, distance: 99.6
drag, startPoint x: 51, startPoint y: 196, endPoint x: 91, endPoint y: 91, distance: 112.4
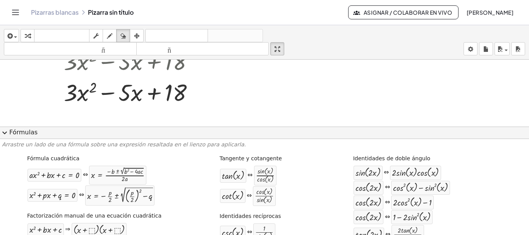
scroll to position [260, 0]
click at [5, 132] on span "expand_more" at bounding box center [4, 132] width 9 height 9
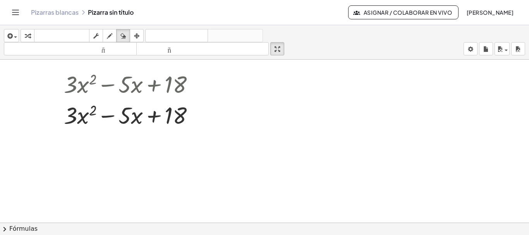
scroll to position [243, 0]
click at [126, 115] on div at bounding box center [267, 22] width 534 height 401
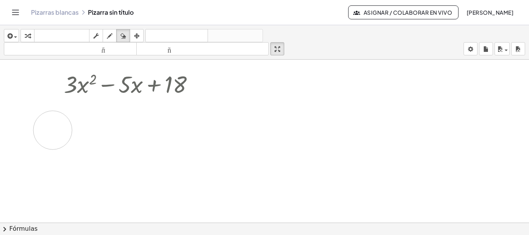
drag, startPoint x: 67, startPoint y: 112, endPoint x: 0, endPoint y: 167, distance: 86.6
click at [13, 144] on div at bounding box center [267, 22] width 534 height 401
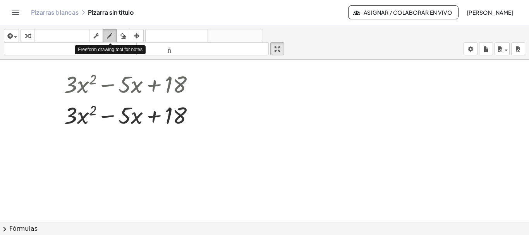
click at [112, 35] on icon "button" at bounding box center [109, 35] width 5 height 9
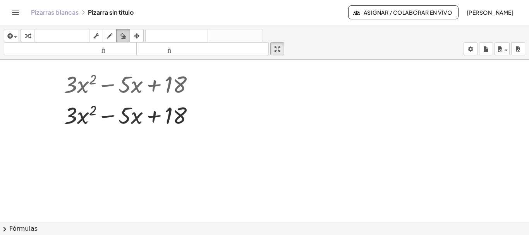
click at [128, 36] on div "button" at bounding box center [123, 35] width 10 height 9
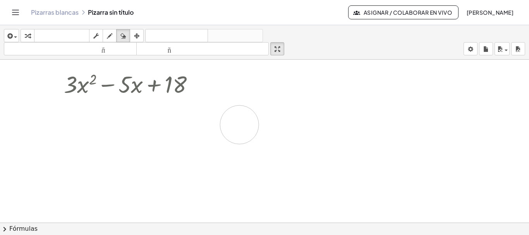
drag, startPoint x: 55, startPoint y: 108, endPoint x: 239, endPoint y: 108, distance: 183.8
click at [239, 118] on div at bounding box center [267, 22] width 534 height 401
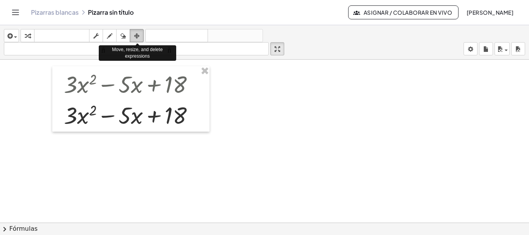
click at [137, 38] on icon "button" at bounding box center [136, 35] width 5 height 9
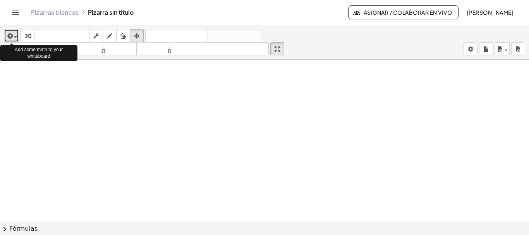
click at [7, 35] on icon "button" at bounding box center [9, 35] width 7 height 9
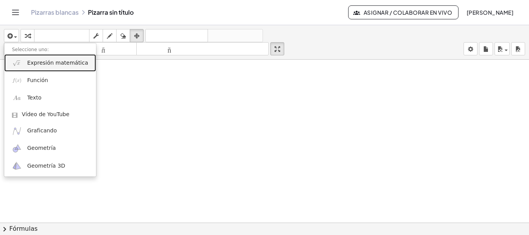
click at [35, 62] on font "Expresión matemática" at bounding box center [57, 63] width 61 height 6
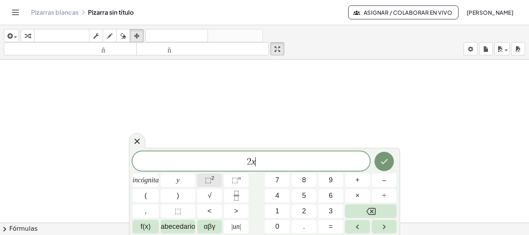
click at [209, 181] on font "⬚" at bounding box center [208, 180] width 7 height 8
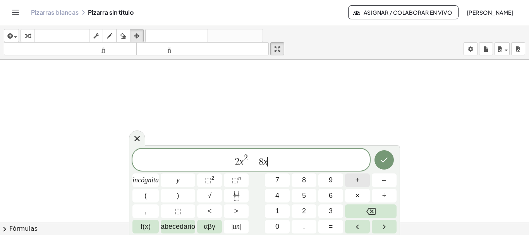
click at [356, 178] on font "+" at bounding box center [357, 180] width 4 height 8
click at [330, 228] on font "=" at bounding box center [331, 227] width 4 height 8
click at [385, 161] on icon "Hecho" at bounding box center [383, 159] width 9 height 9
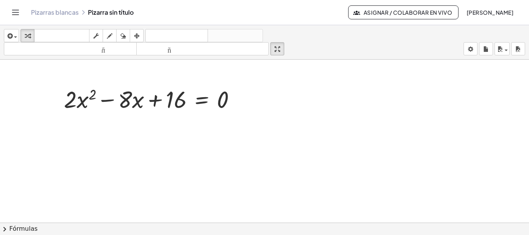
click at [19, 227] on font "Fórmulas" at bounding box center [23, 228] width 28 height 7
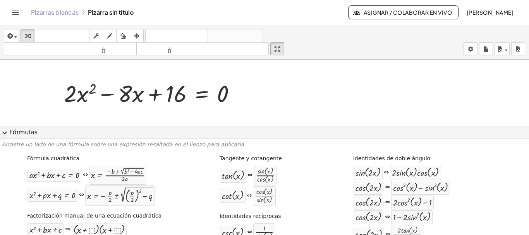
scroll to position [260, 0]
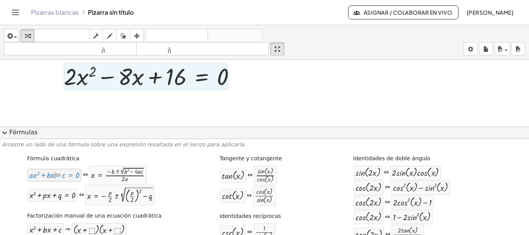
drag, startPoint x: 45, startPoint y: 180, endPoint x: 100, endPoint y: 115, distance: 85.9
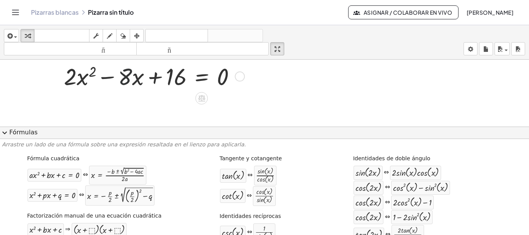
click at [122, 84] on div at bounding box center [153, 75] width 186 height 31
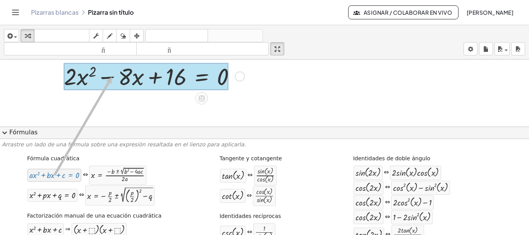
drag, startPoint x: 46, startPoint y: 175, endPoint x: 111, endPoint y: 77, distance: 117.4
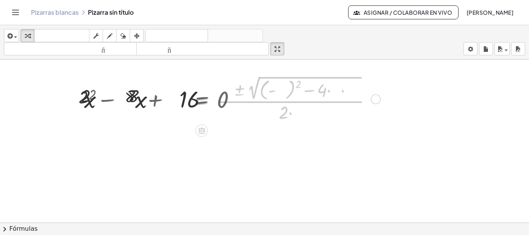
scroll to position [243, 0]
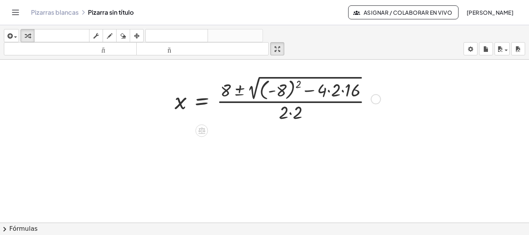
drag, startPoint x: 111, startPoint y: 77, endPoint x: 61, endPoint y: 81, distance: 49.7
click at [61, 81] on div at bounding box center [267, 22] width 534 height 401
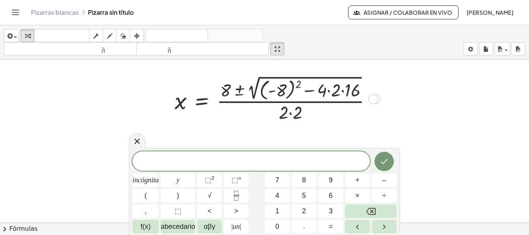
click at [281, 80] on div at bounding box center [276, 99] width 211 height 50
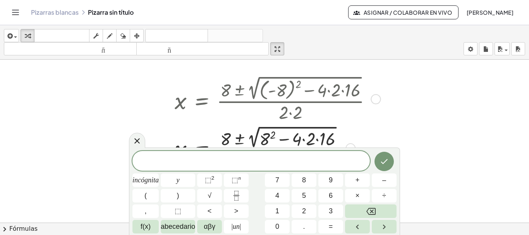
click at [331, 85] on div at bounding box center [276, 99] width 211 height 50
click at [302, 136] on div at bounding box center [276, 147] width 211 height 48
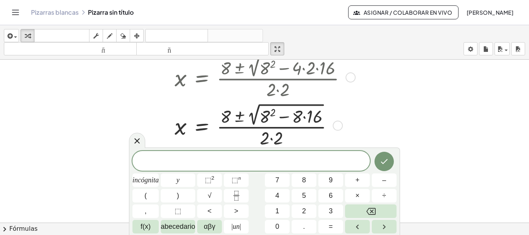
scroll to position [309, 0]
click at [281, 93] on div at bounding box center [283, 76] width 224 height 48
click at [271, 111] on div at bounding box center [276, 124] width 211 height 48
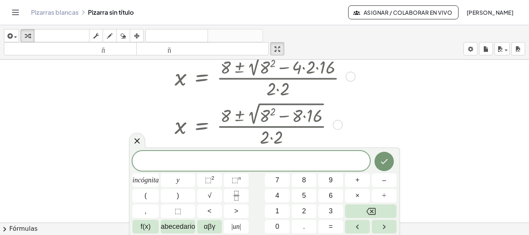
click at [264, 73] on div at bounding box center [283, 76] width 224 height 48
click at [264, 71] on div at bounding box center [283, 76] width 224 height 48
click at [269, 118] on div at bounding box center [275, 124] width 208 height 48
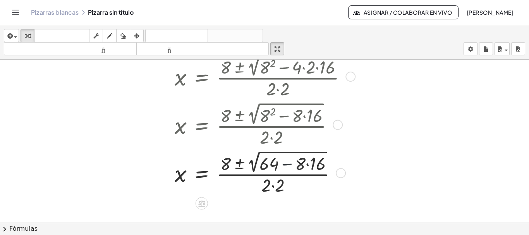
click at [283, 168] on div at bounding box center [276, 172] width 211 height 48
click at [305, 165] on div at bounding box center [276, 172] width 211 height 48
drag, startPoint x: 305, startPoint y: 165, endPoint x: 310, endPoint y: 165, distance: 5.0
click at [310, 165] on div at bounding box center [276, 172] width 211 height 48
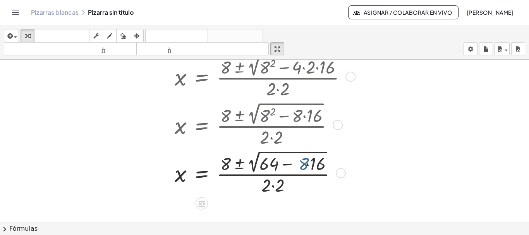
click at [310, 165] on div at bounding box center [276, 172] width 211 height 48
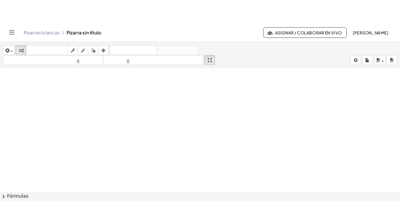
scroll to position [0, 0]
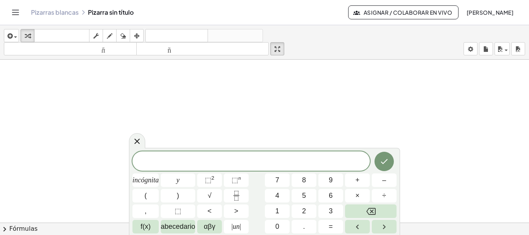
click at [16, 14] on icon "Cambiar navegación" at bounding box center [15, 12] width 9 height 9
